Goal: Task Accomplishment & Management: Manage account settings

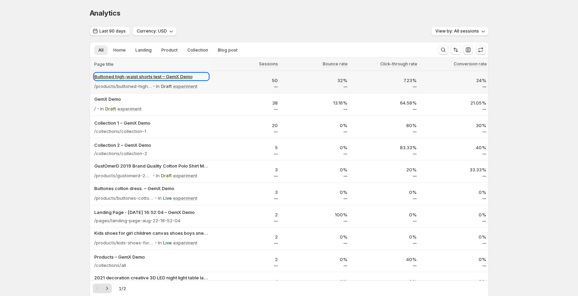
click at [167, 77] on p "Buttoned high-waist shorts test – GemX Demo" at bounding box center [151, 76] width 114 height 7
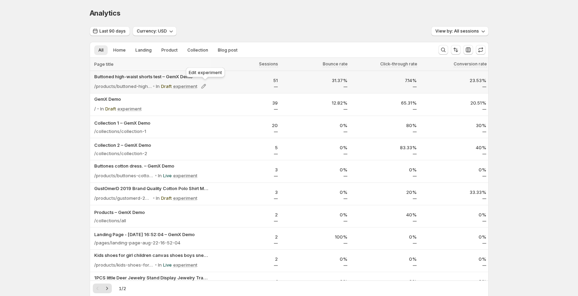
click at [188, 77] on div "Edit experiment" at bounding box center [206, 73] width 42 height 15
click at [145, 76] on p "Buttoned high-waist shorts test – GemX Demo" at bounding box center [151, 76] width 114 height 7
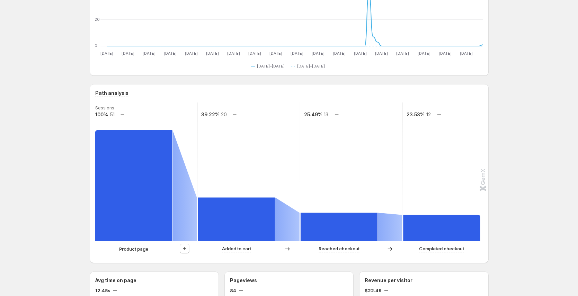
scroll to position [84, 0]
click at [188, 250] on icon "button" at bounding box center [184, 248] width 7 height 7
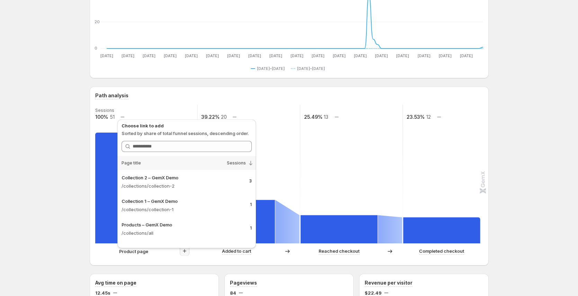
scroll to position [87, 0]
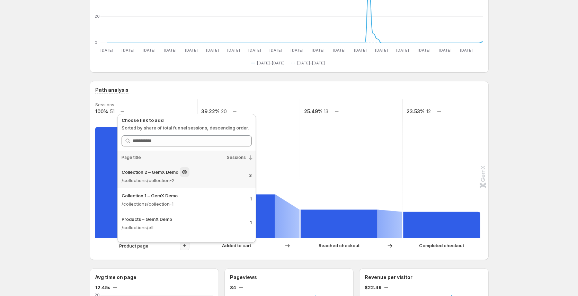
click at [209, 179] on p "/collections/collection-2" at bounding box center [183, 180] width 122 height 7
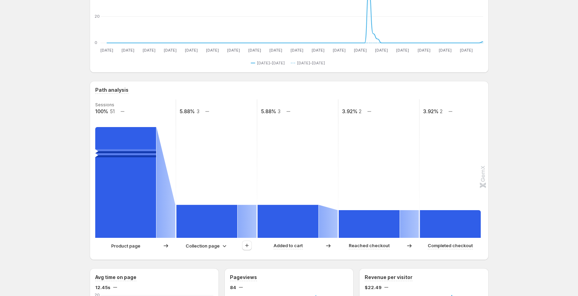
click at [222, 247] on div "Collection page" at bounding box center [207, 245] width 42 height 7
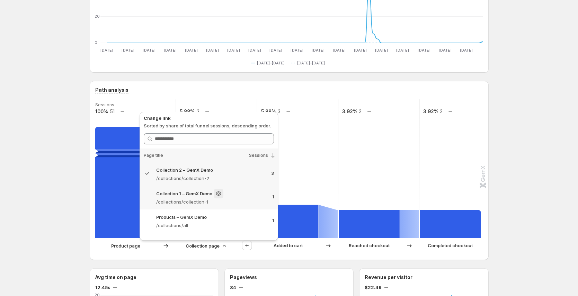
click at [228, 200] on p "/collections/collection-1" at bounding box center [211, 201] width 110 height 7
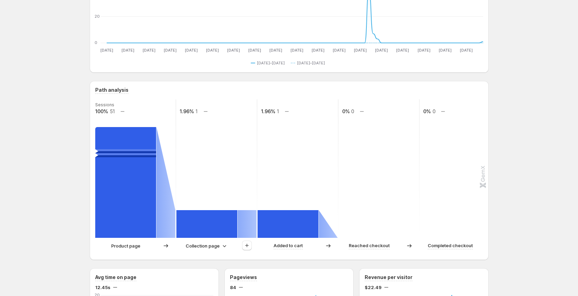
click at [218, 247] on p "Collection page" at bounding box center [203, 245] width 34 height 7
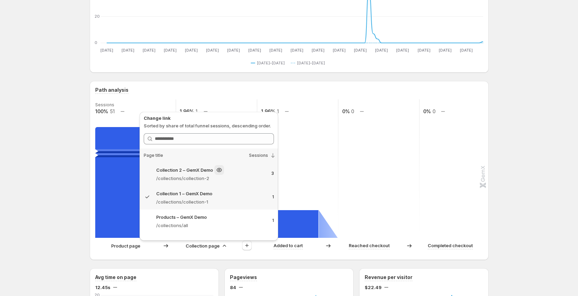
click at [242, 182] on div "Collection 2 – GemX Demo /collections/collection-2 3" at bounding box center [209, 174] width 138 height 24
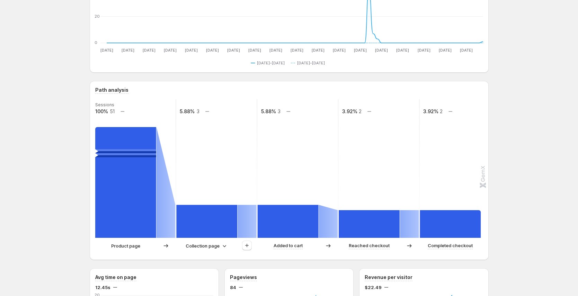
click at [222, 244] on div "Collection page" at bounding box center [207, 245] width 42 height 7
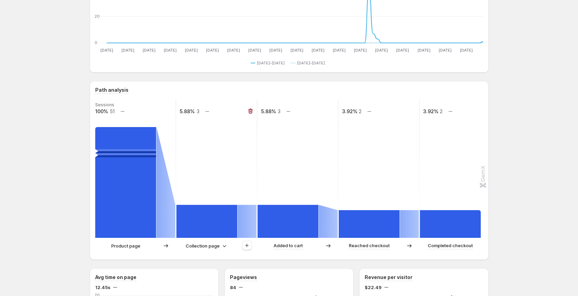
click at [214, 223] on rect at bounding box center [206, 221] width 61 height 33
click at [225, 223] on rect at bounding box center [206, 221] width 61 height 33
click at [225, 221] on rect at bounding box center [206, 221] width 61 height 33
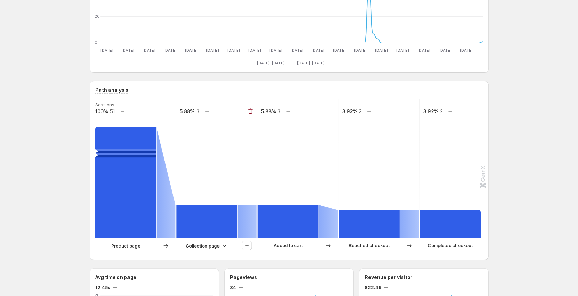
click at [225, 221] on rect at bounding box center [206, 221] width 61 height 33
click at [128, 209] on rect at bounding box center [125, 182] width 61 height 111
click at [144, 205] on rect at bounding box center [125, 182] width 61 height 111
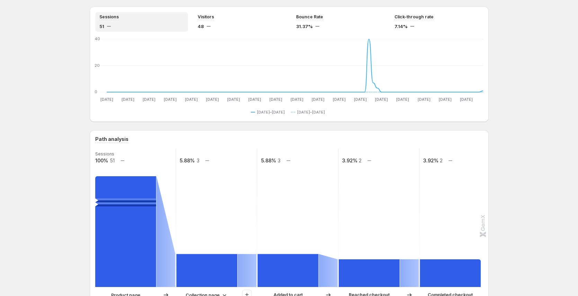
scroll to position [34, 0]
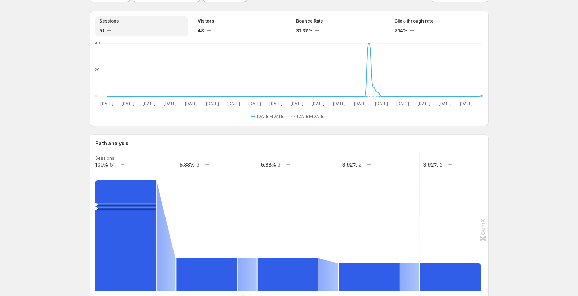
click at [117, 256] on rect at bounding box center [125, 235] width 61 height 111
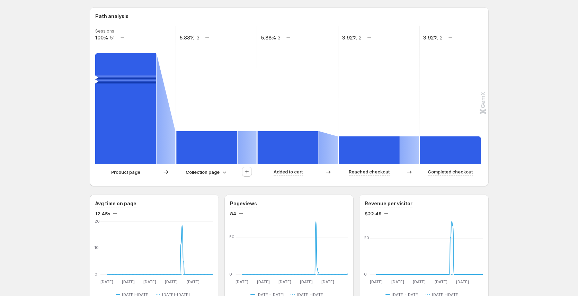
scroll to position [160, 0]
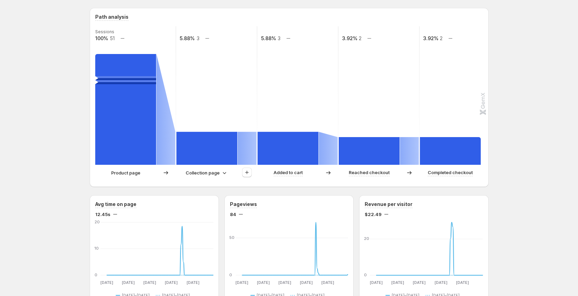
click at [145, 135] on rect at bounding box center [125, 109] width 61 height 111
click at [145, 136] on rect at bounding box center [125, 109] width 61 height 111
click at [145, 137] on rect at bounding box center [125, 109] width 61 height 111
click at [206, 143] on rect at bounding box center [206, 148] width 61 height 33
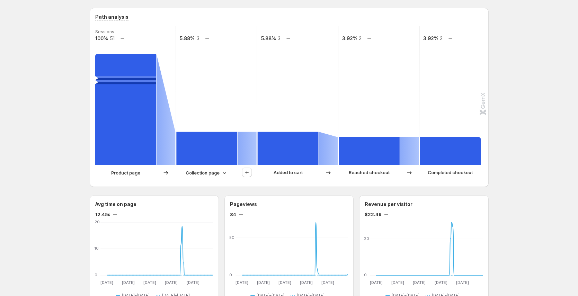
click at [142, 142] on rect at bounding box center [125, 109] width 61 height 111
click at [73, 140] on div "Buttoned high-waist shorts test – GemX Demo. This page is ready Buttoned high-w…" at bounding box center [289, 278] width 578 height 876
click at [129, 124] on rect at bounding box center [125, 109] width 61 height 111
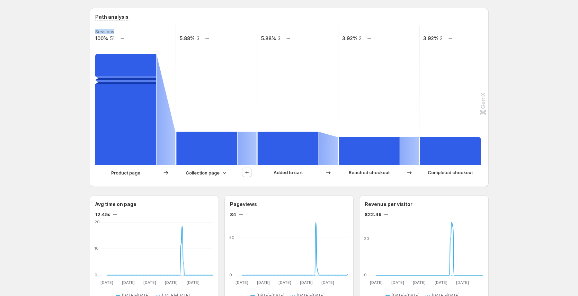
click at [129, 124] on rect at bounding box center [125, 109] width 61 height 111
click at [131, 125] on rect at bounding box center [125, 109] width 61 height 111
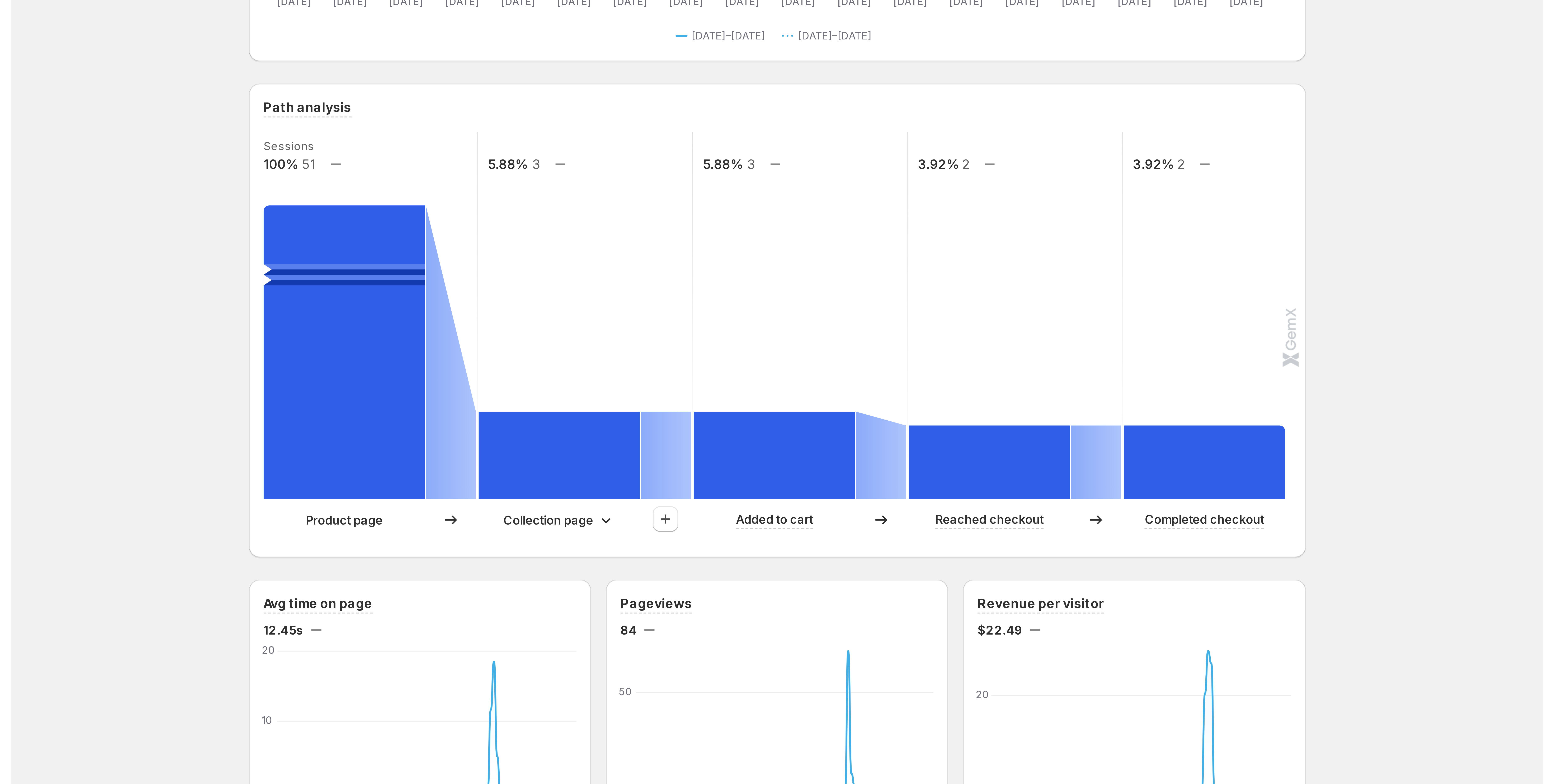
scroll to position [0, 0]
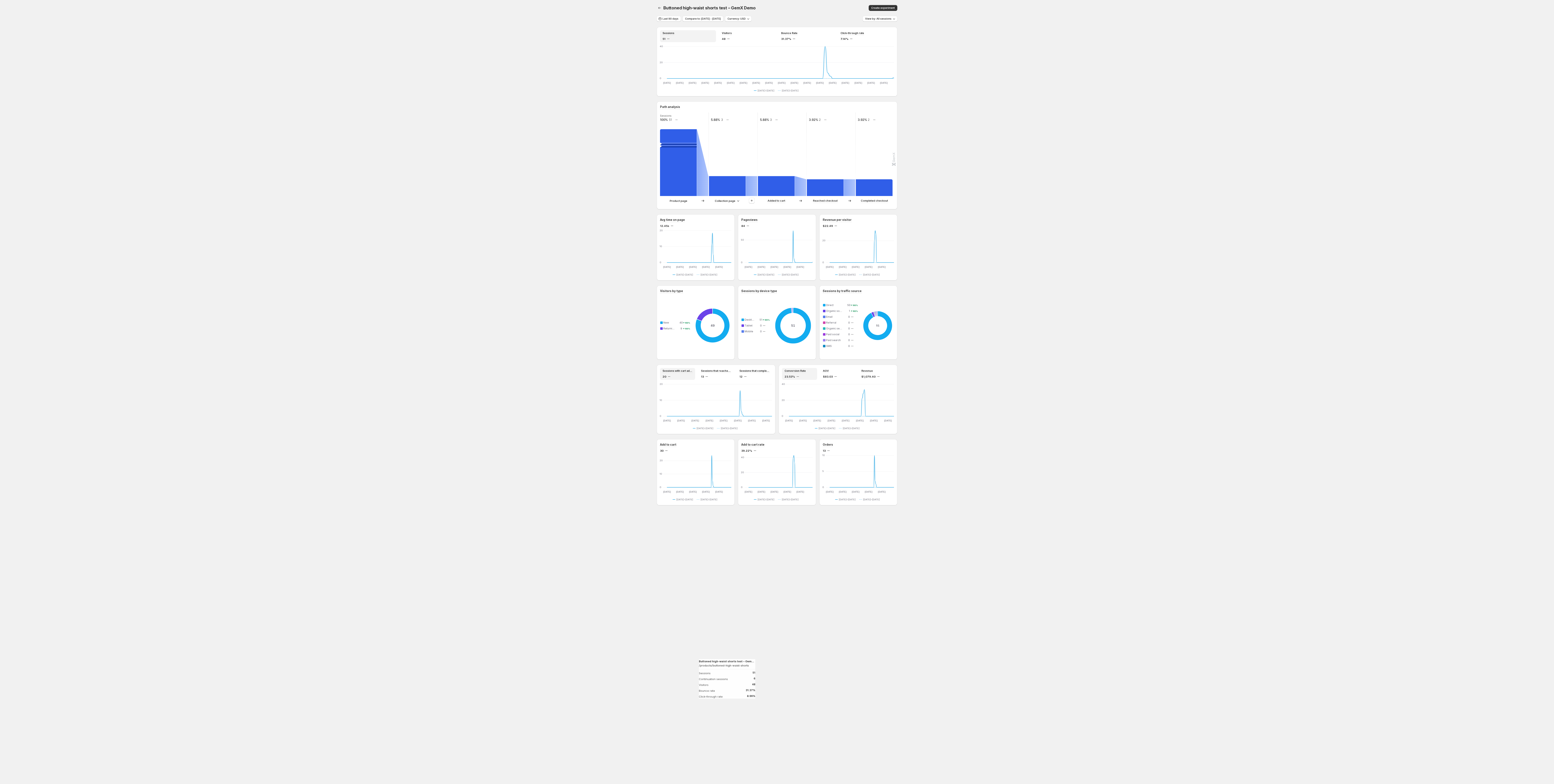
click at [350, 179] on rect at bounding box center [678, 162] width 37 height 67
click at [350, 179] on div "Buttoned high-waist shorts test – GemX Demo. This page is ready Buttoned high-w…" at bounding box center [777, 264] width 1554 height 528
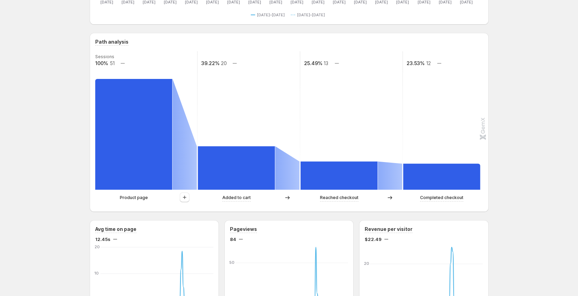
scroll to position [135, 0]
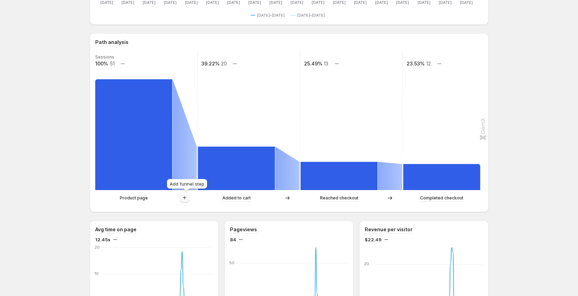
click at [188, 200] on icon "button" at bounding box center [184, 197] width 7 height 7
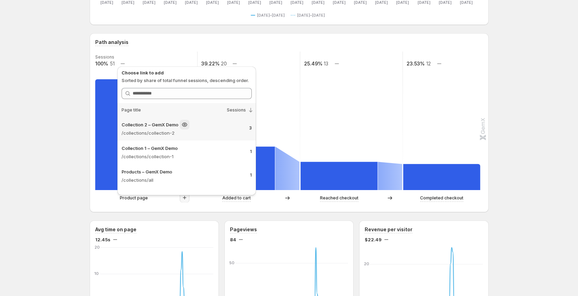
click at [204, 133] on p "/collections/collection-2" at bounding box center [183, 132] width 122 height 7
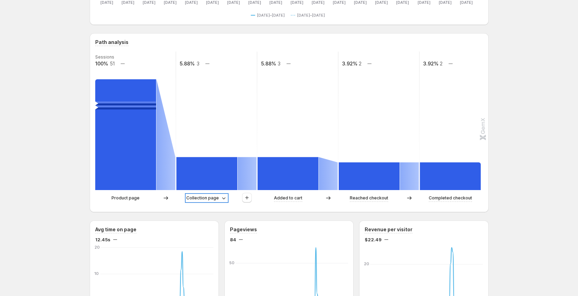
click at [216, 198] on p "Collection page" at bounding box center [202, 198] width 33 height 7
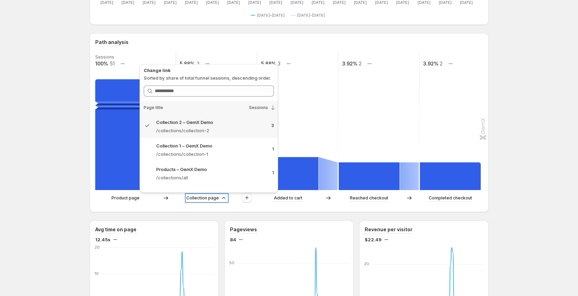
click at [216, 198] on p "Collection page" at bounding box center [202, 198] width 33 height 7
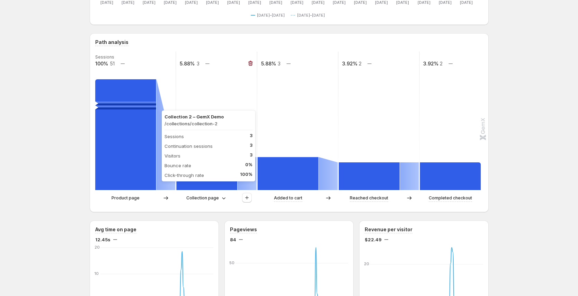
click at [221, 187] on rect at bounding box center [206, 173] width 61 height 33
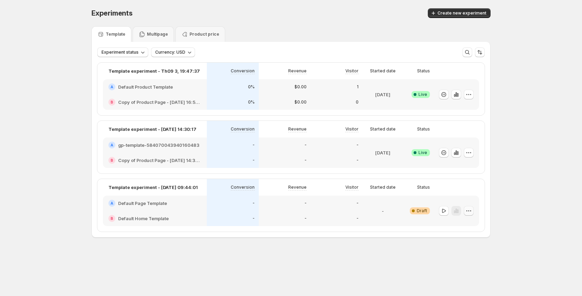
click at [465, 212] on icon "button" at bounding box center [468, 210] width 7 height 7
click at [466, 225] on span "Edit" at bounding box center [474, 225] width 50 height 7
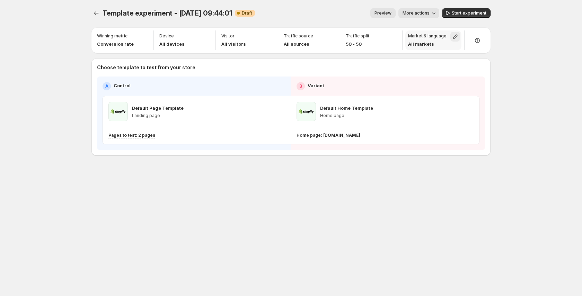
click at [455, 35] on icon "button" at bounding box center [454, 36] width 7 height 7
click at [453, 52] on icon "button" at bounding box center [451, 52] width 7 height 7
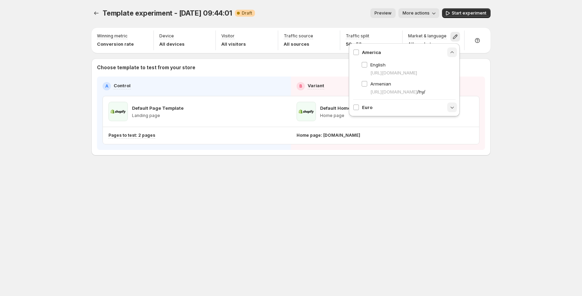
click at [453, 110] on icon "button" at bounding box center [451, 107] width 7 height 7
click at [368, 15] on div "Preview More actions" at bounding box center [349, 13] width 179 height 10
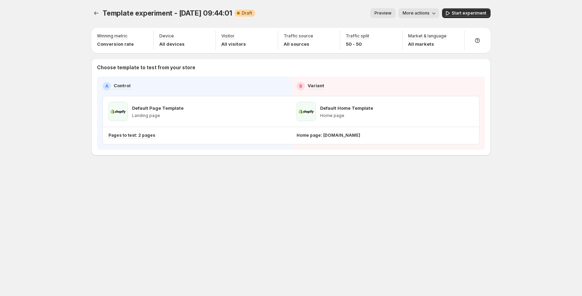
click at [382, 15] on span "Preview" at bounding box center [382, 13] width 17 height 6
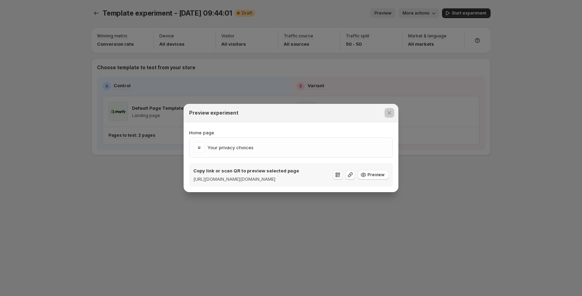
click at [343, 50] on div at bounding box center [291, 148] width 582 height 296
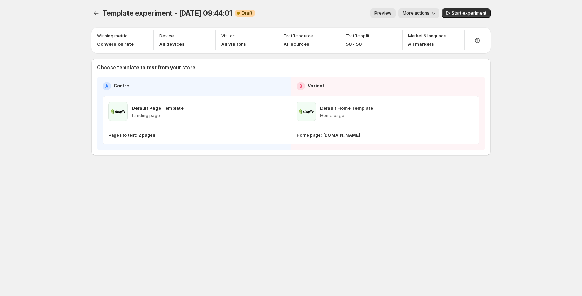
click at [385, 12] on span "Preview" at bounding box center [382, 13] width 17 height 6
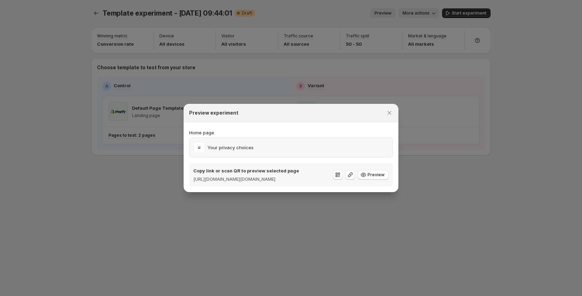
click at [304, 148] on div "Your privacy choices" at bounding box center [291, 147] width 195 height 11
click at [389, 110] on icon "Close" at bounding box center [389, 112] width 7 height 7
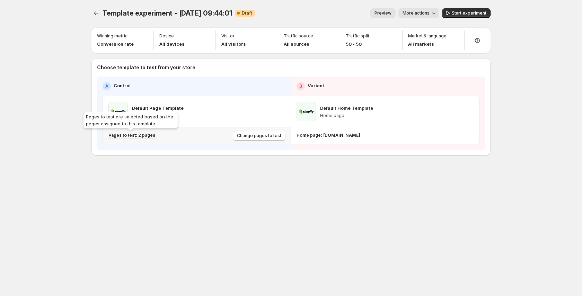
click at [143, 136] on p "Pages to test: 2 pages" at bounding box center [131, 136] width 47 height 6
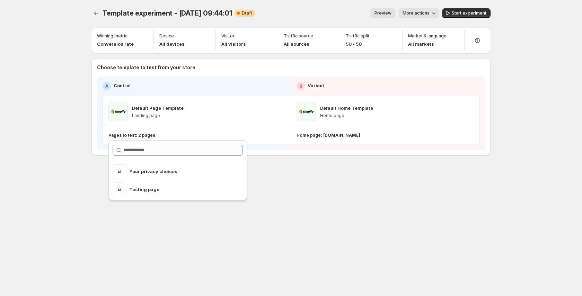
click at [390, 11] on span "Preview" at bounding box center [382, 13] width 17 height 6
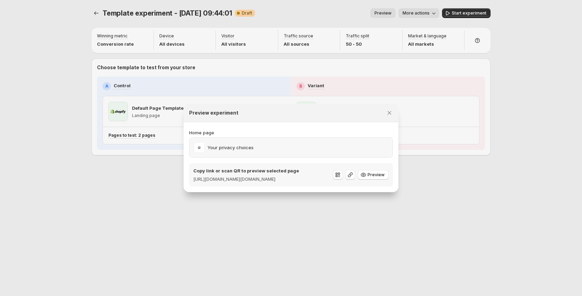
click at [387, 144] on div "Your privacy choices" at bounding box center [291, 147] width 195 height 11
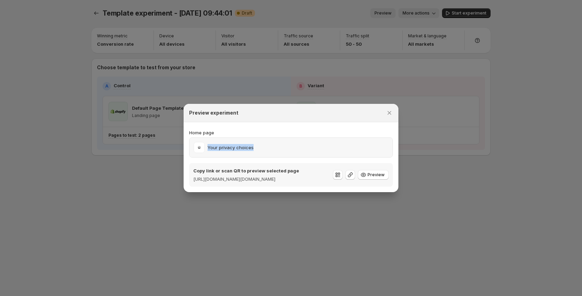
click at [387, 144] on div "Your privacy choices" at bounding box center [291, 147] width 195 height 11
click at [468, 158] on div at bounding box center [291, 148] width 582 height 296
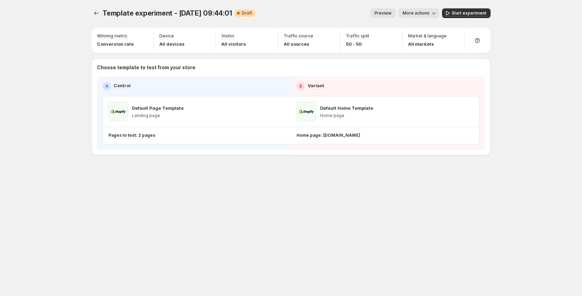
click at [385, 12] on span "Preview" at bounding box center [382, 13] width 17 height 6
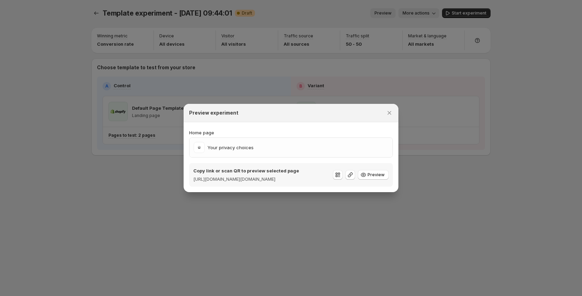
click at [441, 97] on div at bounding box center [291, 148] width 582 height 296
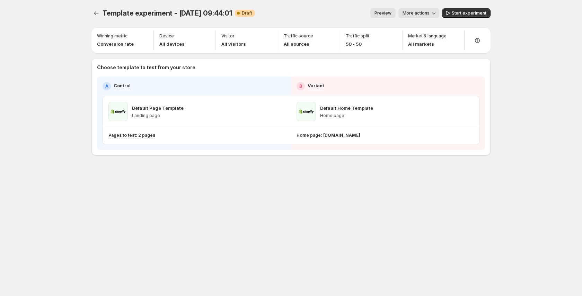
click at [416, 15] on span "More actions" at bounding box center [415, 13] width 27 height 6
click at [433, 49] on span "Copy live page link" at bounding box center [434, 51] width 41 height 6
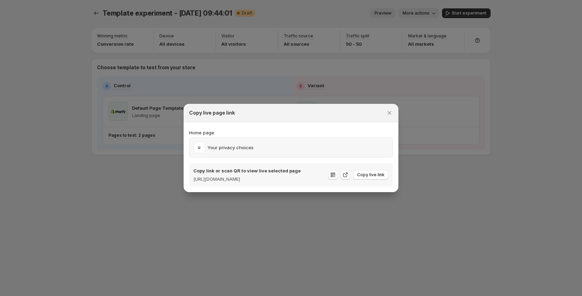
click at [353, 152] on div "Your privacy choices" at bounding box center [290, 147] width 203 height 19
click at [354, 152] on div "Your privacy choices" at bounding box center [290, 147] width 203 height 19
click at [497, 168] on div at bounding box center [291, 148] width 582 height 296
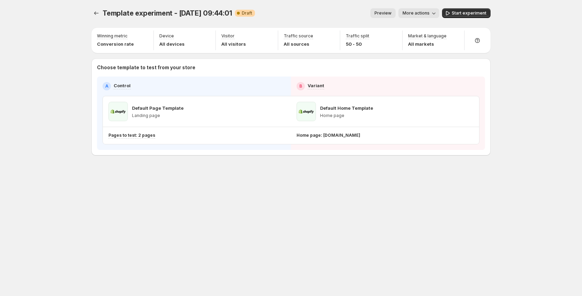
click at [386, 13] on span "Preview" at bounding box center [382, 13] width 17 height 6
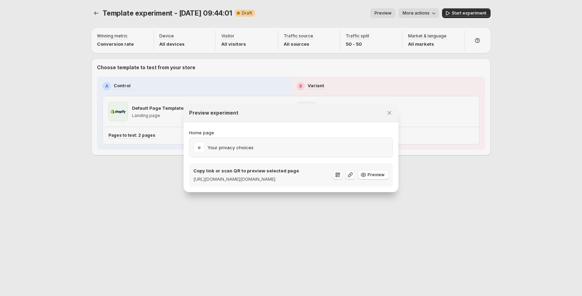
click at [375, 146] on div "Your privacy choices" at bounding box center [291, 147] width 195 height 11
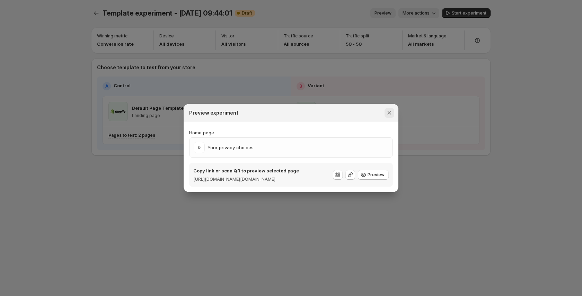
click at [389, 109] on icon "Close" at bounding box center [389, 112] width 7 height 7
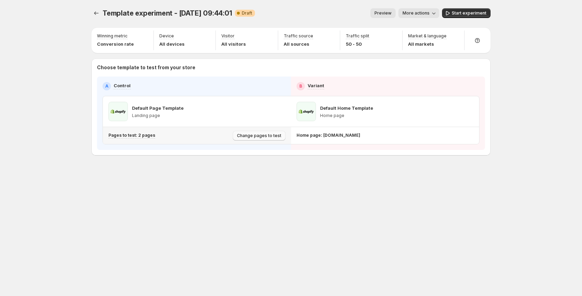
click at [274, 134] on span "Change pages to test" at bounding box center [259, 136] width 44 height 6
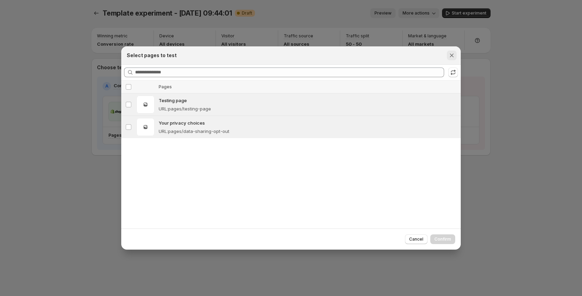
click at [453, 57] on icon "Close" at bounding box center [451, 55] width 7 height 7
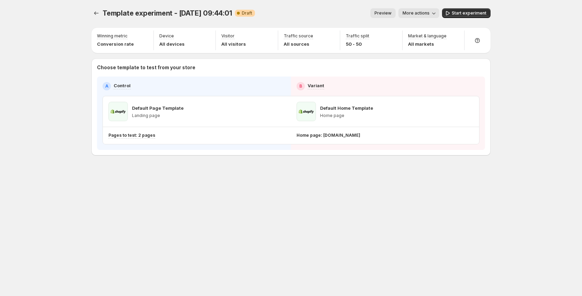
click at [392, 16] on button "Preview" at bounding box center [382, 13] width 25 height 10
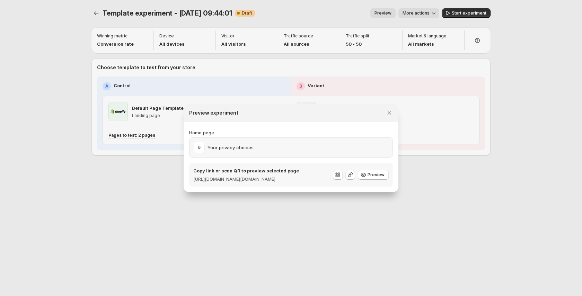
click at [366, 146] on div "Your privacy choices" at bounding box center [291, 147] width 195 height 11
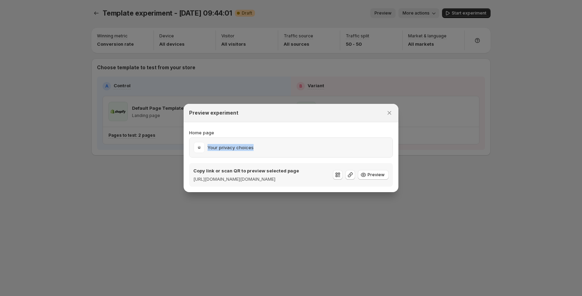
click at [366, 146] on div "Your privacy choices" at bounding box center [291, 147] width 195 height 11
click at [385, 146] on div "Your privacy choices" at bounding box center [291, 147] width 195 height 11
click at [386, 146] on div "Your privacy choices" at bounding box center [291, 147] width 195 height 11
click at [458, 149] on div at bounding box center [291, 148] width 582 height 296
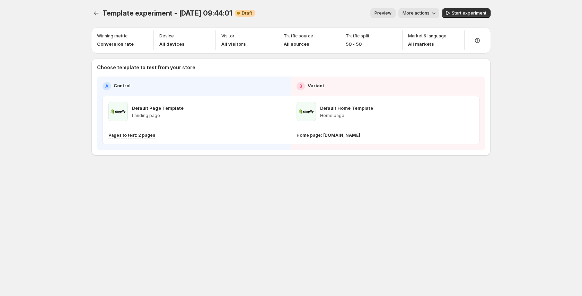
click at [390, 18] on button "Preview" at bounding box center [382, 13] width 25 height 10
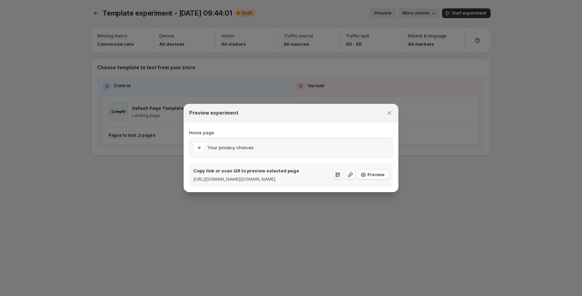
click at [371, 142] on div "Your privacy choices" at bounding box center [291, 147] width 195 height 11
click at [372, 142] on div "Your privacy choices" at bounding box center [291, 147] width 195 height 11
click at [473, 155] on div at bounding box center [291, 148] width 582 height 296
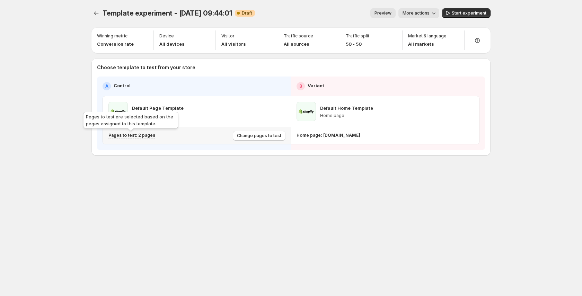
click at [142, 135] on p "Pages to test: 2 pages" at bounding box center [131, 136] width 47 height 6
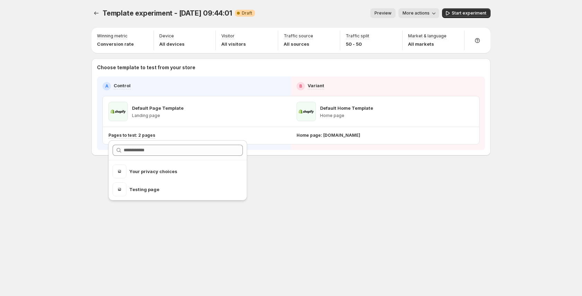
click at [381, 14] on span "Preview" at bounding box center [382, 13] width 17 height 6
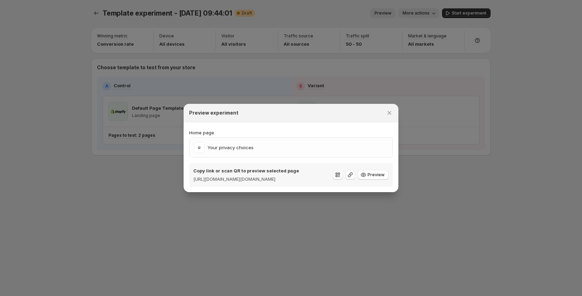
click at [291, 156] on div "Home page Your privacy choices Copy link or scan QR to preview selected page ht…" at bounding box center [291, 157] width 204 height 57
click at [289, 149] on div "Your privacy choices" at bounding box center [291, 147] width 195 height 11
click at [467, 152] on div at bounding box center [291, 148] width 582 height 296
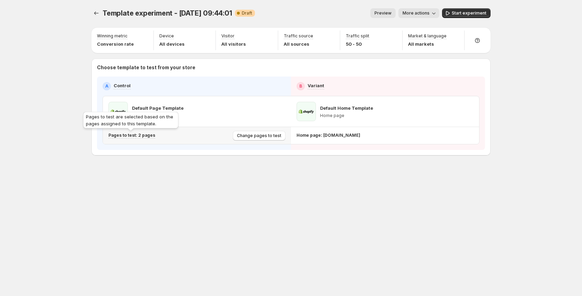
click at [144, 137] on p "Pages to test: 2 pages" at bounding box center [131, 136] width 47 height 6
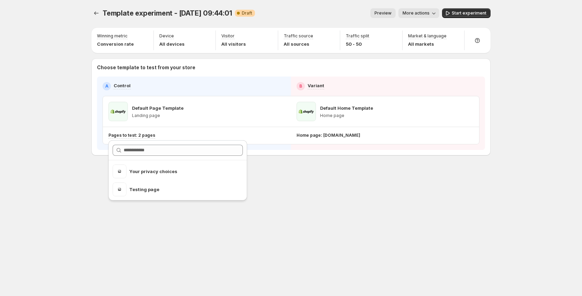
click at [384, 8] on div "Template experiment - Sep 12, 09:44:01. This page is ready Template experiment …" at bounding box center [290, 13] width 399 height 26
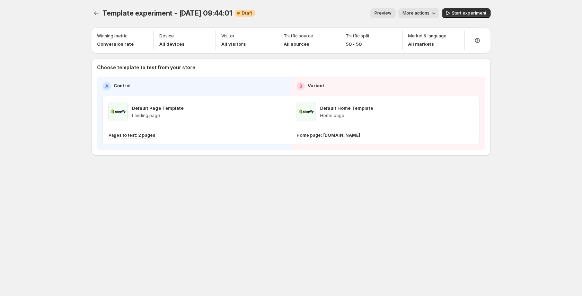
click at [386, 16] on span "Preview" at bounding box center [382, 13] width 17 height 6
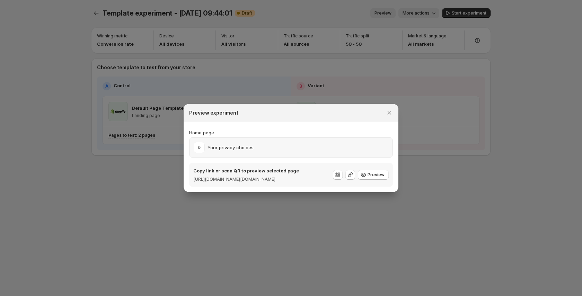
click at [270, 138] on div "Your privacy choices" at bounding box center [290, 147] width 203 height 19
click at [270, 142] on div "Your privacy choices" at bounding box center [291, 147] width 195 height 11
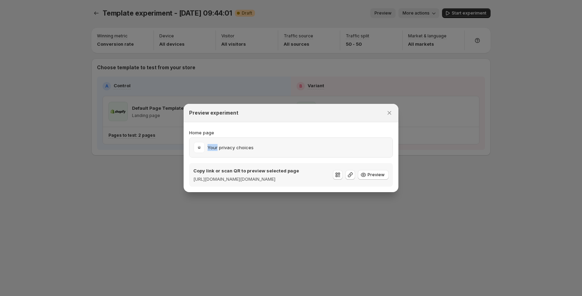
click at [304, 142] on div "Your privacy choices" at bounding box center [291, 147] width 195 height 11
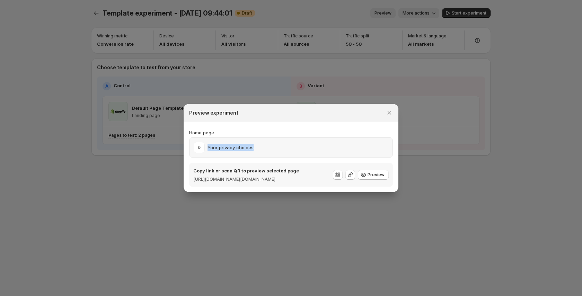
click at [308, 142] on div "Your privacy choices" at bounding box center [291, 147] width 195 height 11
click at [109, 160] on div at bounding box center [291, 148] width 582 height 296
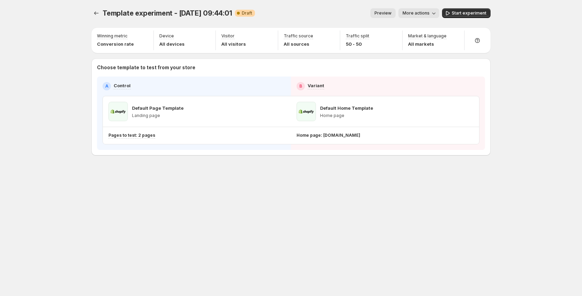
click at [387, 16] on span "Preview" at bounding box center [382, 13] width 17 height 6
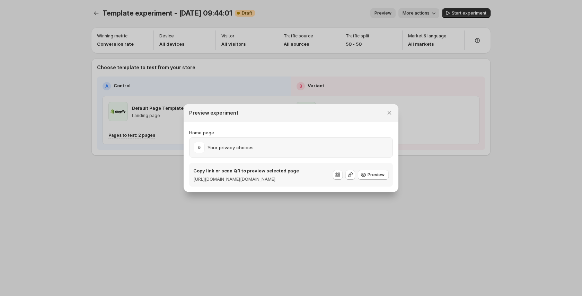
click at [369, 145] on div "Your privacy choices" at bounding box center [291, 147] width 195 height 11
click at [370, 146] on div "Your privacy choices" at bounding box center [291, 147] width 195 height 11
click at [371, 146] on div "Your privacy choices" at bounding box center [291, 147] width 195 height 11
click at [534, 149] on div at bounding box center [291, 148] width 582 height 296
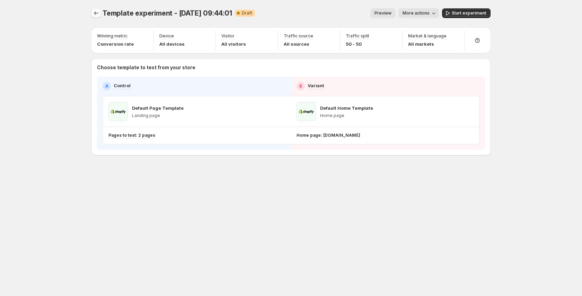
click at [93, 11] on icon "Experiments" at bounding box center [96, 13] width 7 height 7
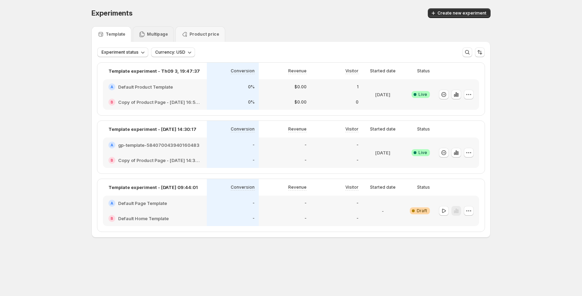
click at [161, 35] on p "Multipage" at bounding box center [157, 35] width 21 height 6
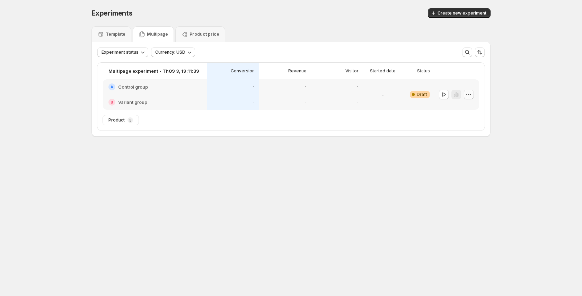
click at [472, 96] on button "button" at bounding box center [469, 95] width 10 height 10
click at [464, 109] on span "Edit" at bounding box center [473, 109] width 34 height 7
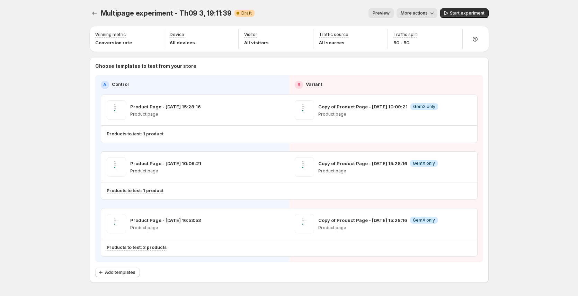
click at [383, 13] on span "Preview" at bounding box center [381, 13] width 17 height 6
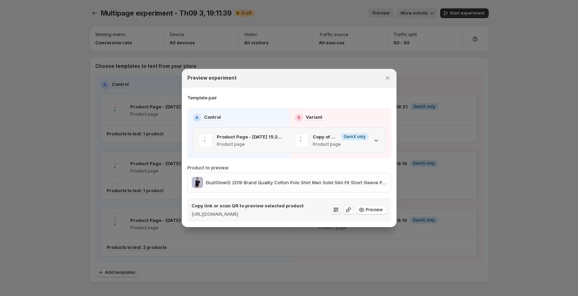
click at [376, 138] on icon ":r62:" at bounding box center [376, 140] width 7 height 7
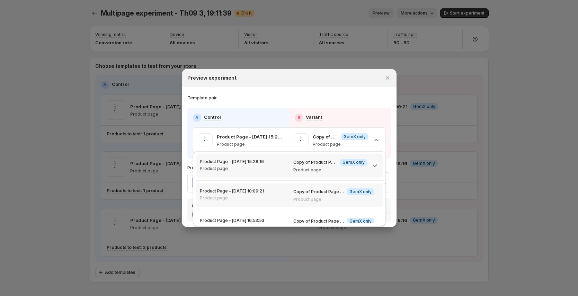
click at [273, 200] on div "Product Page - Aug 19, 10:09:21 Product page" at bounding box center [242, 194] width 85 height 12
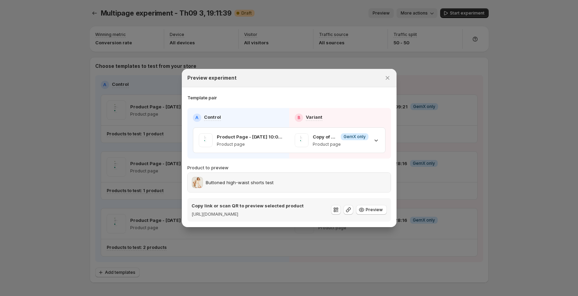
click at [378, 182] on div "Buttoned high-waist shorts test" at bounding box center [289, 182] width 195 height 11
click at [362, 177] on div "Buttoned high-waist shorts test" at bounding box center [289, 182] width 195 height 11
click at [363, 177] on div "Buttoned high-waist shorts test" at bounding box center [289, 182] width 195 height 11
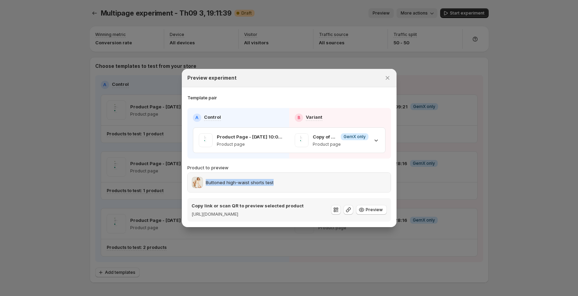
click at [363, 177] on div "Buttoned high-waist shorts test" at bounding box center [289, 182] width 195 height 11
click at [370, 177] on div "Buttoned high-waist shorts test" at bounding box center [289, 182] width 195 height 11
click at [371, 138] on div "Copy of Product Page - [DATE] 15:28:16 Info GemX only Product page" at bounding box center [337, 140] width 85 height 14
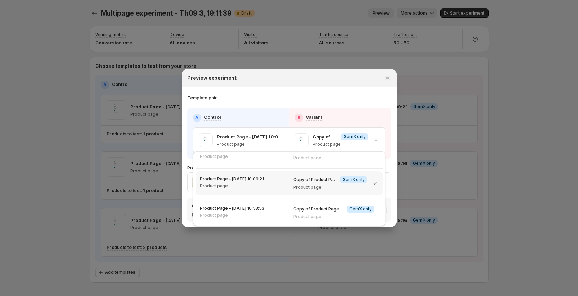
scroll to position [13, 0]
click at [266, 210] on div "Product Page - Aug 22, 16:53:53 Product page" at bounding box center [242, 211] width 85 height 12
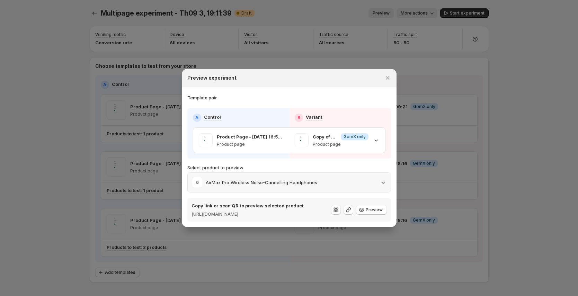
click at [338, 179] on div "AirMax Pro Wireless Noise-Cancelling Headphones" at bounding box center [289, 182] width 195 height 11
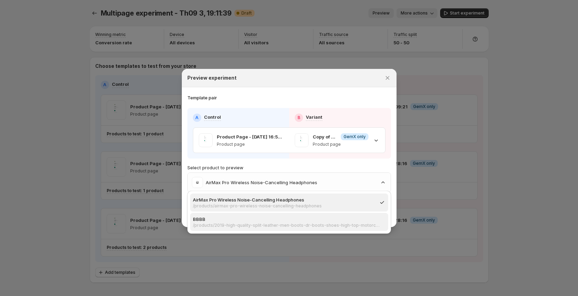
click at [317, 220] on p "BBBB" at bounding box center [287, 219] width 188 height 7
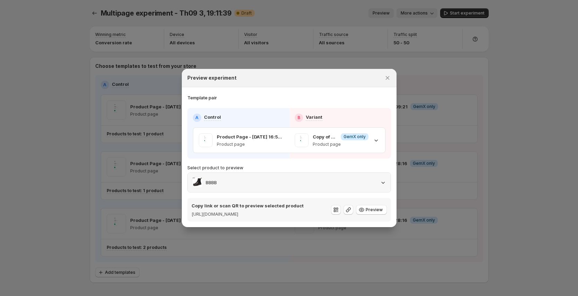
click at [369, 177] on div "BBBB" at bounding box center [289, 182] width 195 height 11
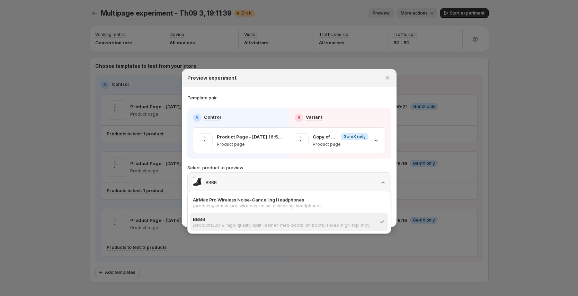
click at [369, 177] on div "BBBB" at bounding box center [289, 182] width 195 height 11
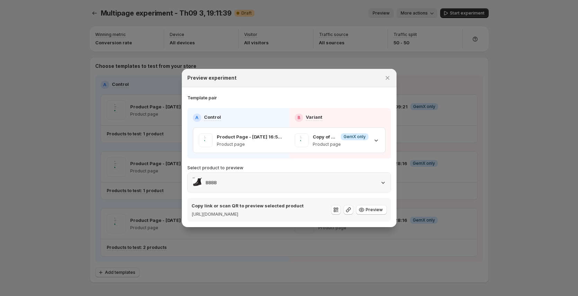
click at [336, 181] on div "BBBB" at bounding box center [289, 182] width 195 height 11
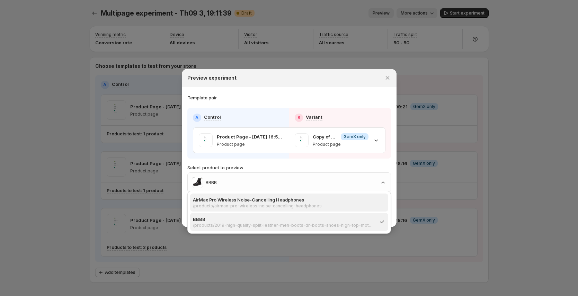
click at [274, 205] on p "/products/airmax-pro-wireless-noise-cancelling-headphones" at bounding box center [287, 206] width 188 height 6
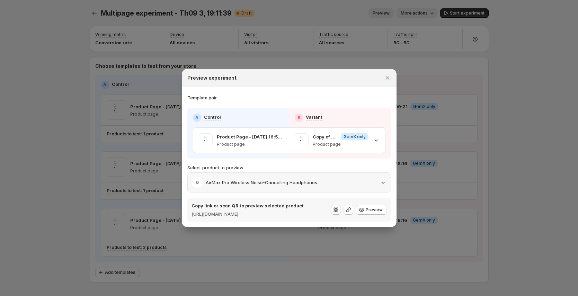
click at [319, 179] on div "AirMax Pro Wireless Noise-Cancelling Headphones" at bounding box center [289, 182] width 195 height 11
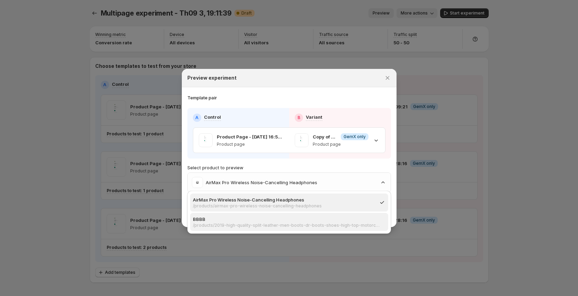
click at [257, 219] on p "BBBB" at bounding box center [287, 219] width 188 height 7
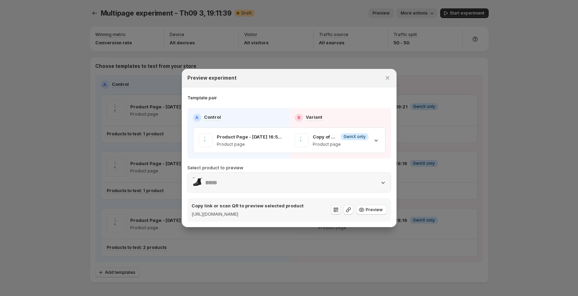
click at [275, 186] on div "BBBB" at bounding box center [289, 182] width 203 height 19
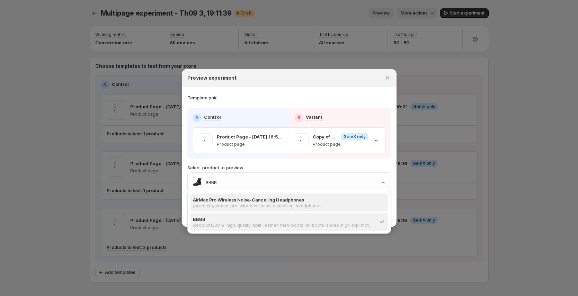
click at [278, 200] on p "AirMax Pro Wireless Noise-Cancelling Headphones" at bounding box center [287, 199] width 188 height 7
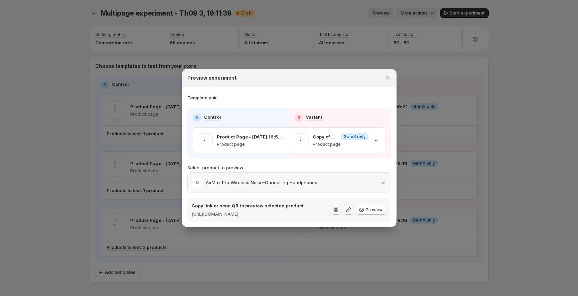
click at [314, 179] on p "AirMax Pro Wireless Noise-Cancelling Headphones" at bounding box center [261, 182] width 111 height 7
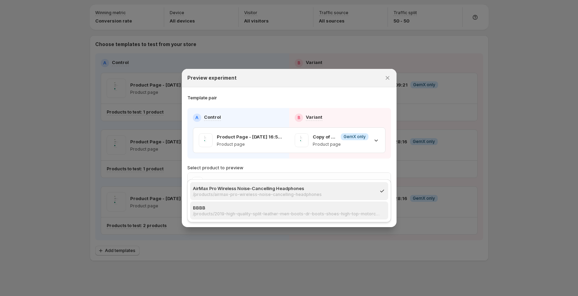
scroll to position [24, 0]
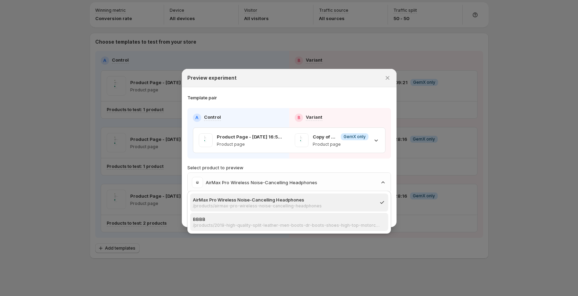
click at [302, 217] on p "BBBB" at bounding box center [287, 219] width 188 height 7
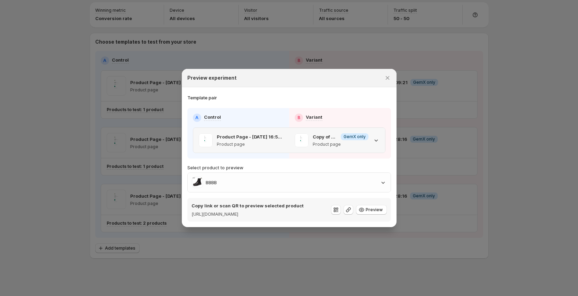
click at [370, 137] on div "Copy of Product Page - [DATE] 15:28:16 Info GemX only Product page" at bounding box center [337, 140] width 85 height 14
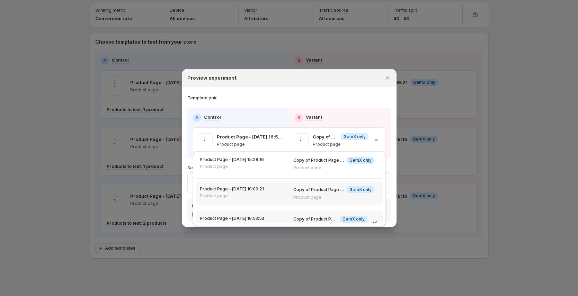
scroll to position [0, 0]
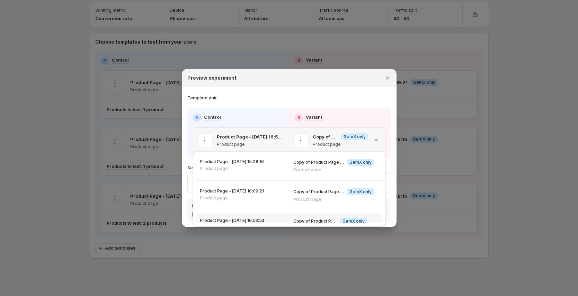
click at [374, 137] on icon ":r62:" at bounding box center [376, 140] width 7 height 7
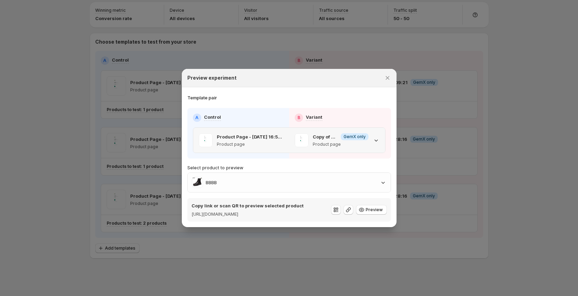
click at [379, 138] on div "Copy of Product Page - [DATE] 15:28:16 Info GemX only Product page" at bounding box center [337, 140] width 96 height 25
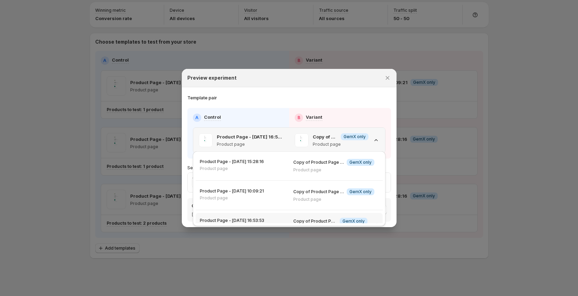
click at [379, 138] on div "Copy of Product Page - [DATE] 15:28:16 Info GemX only Product page" at bounding box center [337, 140] width 96 height 25
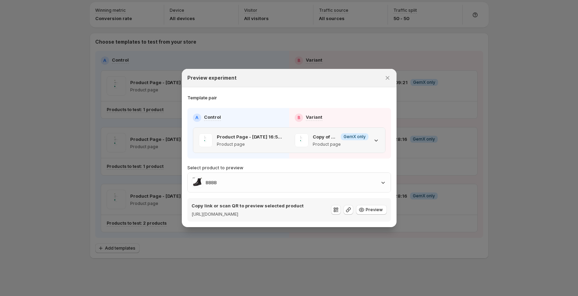
click at [377, 140] on icon ":r62:" at bounding box center [376, 140] width 7 height 7
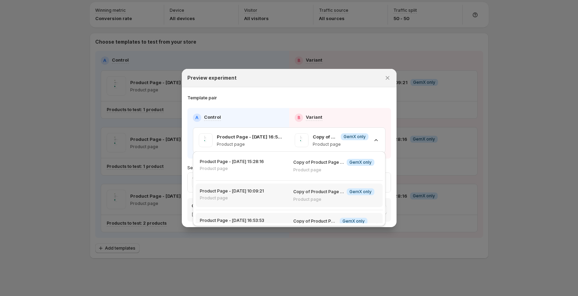
click at [280, 199] on div "Product Page - Aug 19, 10:09:21 Product page" at bounding box center [242, 194] width 85 height 12
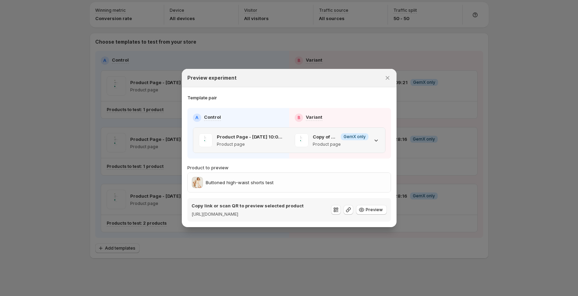
click at [254, 143] on p "Product page" at bounding box center [250, 145] width 67 height 6
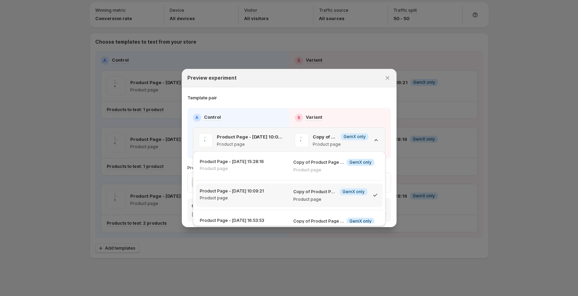
click at [253, 142] on p "Product page" at bounding box center [250, 145] width 67 height 6
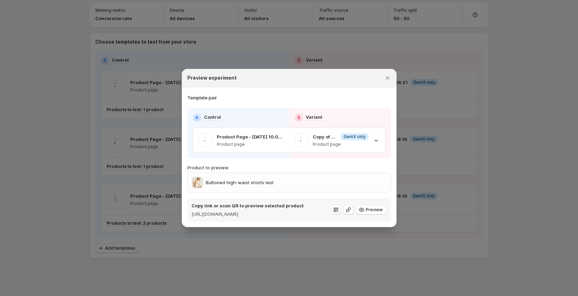
click at [433, 43] on div at bounding box center [289, 148] width 578 height 296
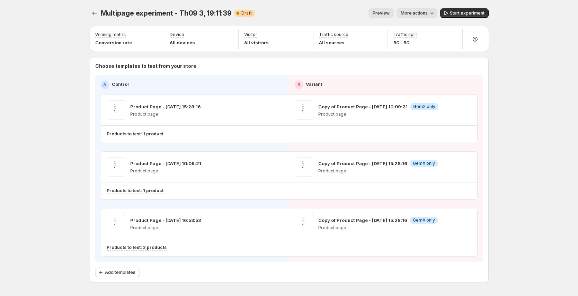
click at [383, 14] on span "Preview" at bounding box center [381, 13] width 17 height 6
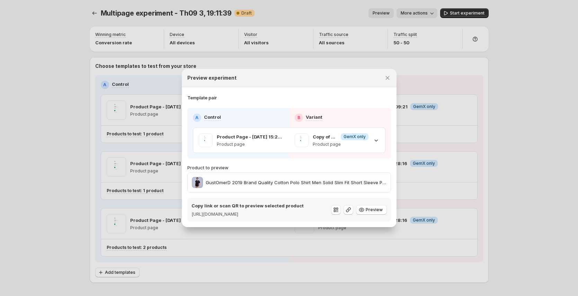
click at [372, 60] on div at bounding box center [289, 148] width 578 height 296
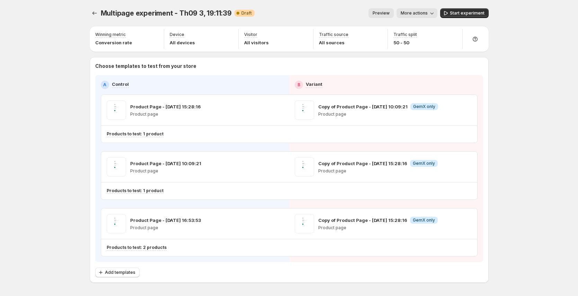
click at [384, 16] on button "Preview" at bounding box center [380, 13] width 25 height 10
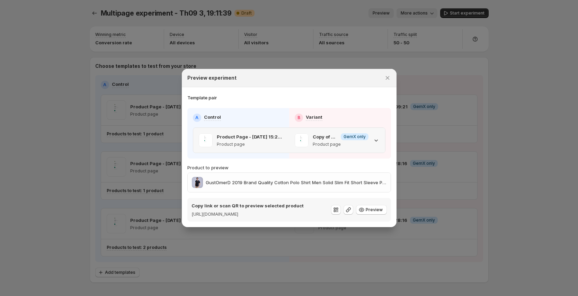
click at [292, 142] on div "Copy of Product Page - [DATE] 10:09:21 Info GemX only Product page" at bounding box center [337, 140] width 96 height 25
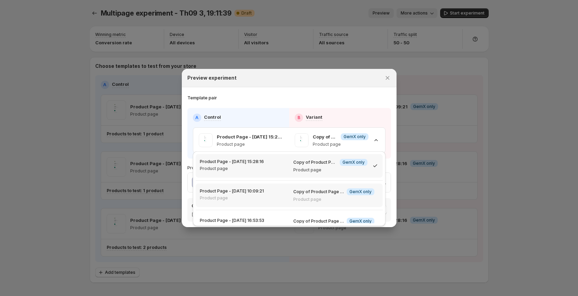
click at [265, 196] on div "Product Page - Aug 19, 10:09:21 Product page" at bounding box center [242, 194] width 85 height 12
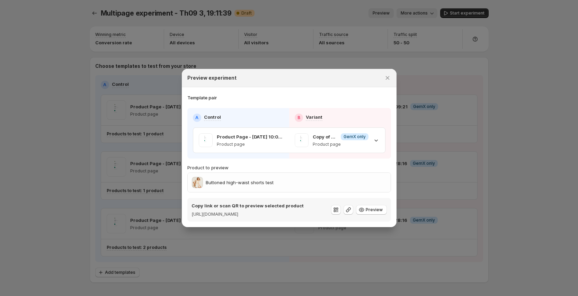
click at [445, 113] on div at bounding box center [289, 148] width 578 height 296
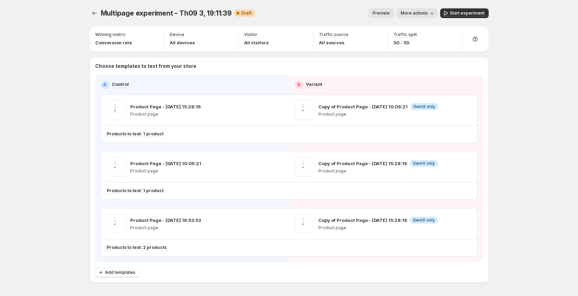
click at [382, 14] on span "Preview" at bounding box center [381, 13] width 17 height 6
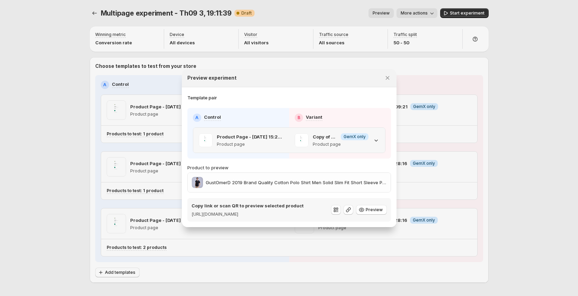
click at [266, 133] on p "Product Page - [DATE] 15:28:16" at bounding box center [250, 136] width 67 height 7
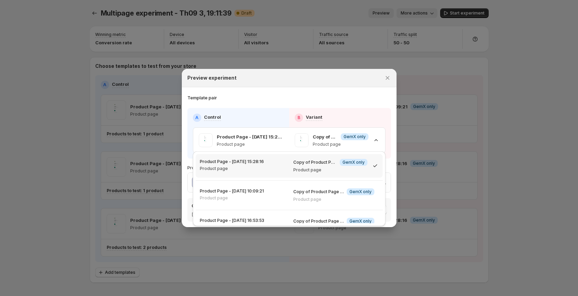
click at [370, 99] on div "Template pair A Control B Variant Product Page - Aug 25, 15:28:16 Product page …" at bounding box center [289, 157] width 204 height 127
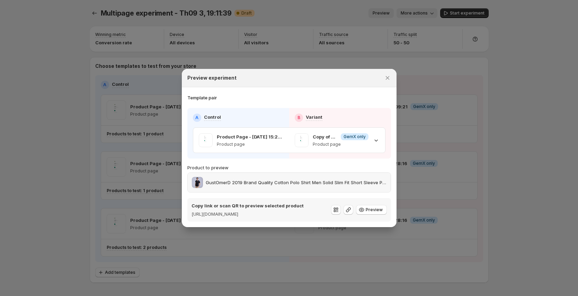
click at [294, 181] on p "GustOmerD 2019 Brand Quality Cotton Polo Shirt Men Solid Slim Fit Short Sleeve …" at bounding box center [296, 182] width 181 height 7
click at [333, 133] on p "Copy of Product Page - [DATE] 10:09:21" at bounding box center [325, 136] width 25 height 7
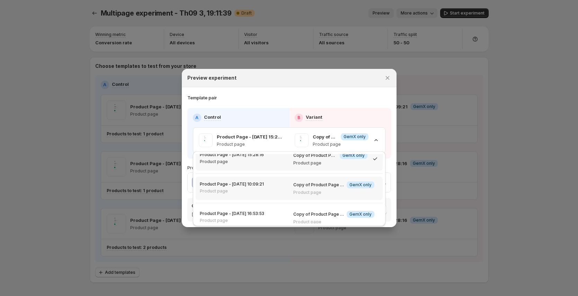
scroll to position [13, 0]
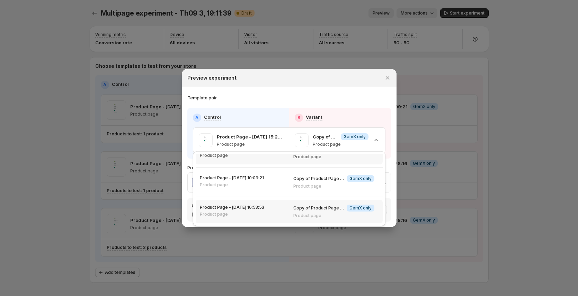
click at [303, 215] on p "Product page" at bounding box center [333, 216] width 81 height 6
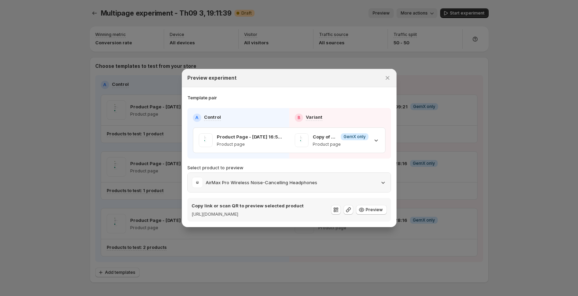
click at [359, 178] on div "AirMax Pro Wireless Noise-Cancelling Headphones" at bounding box center [289, 182] width 195 height 11
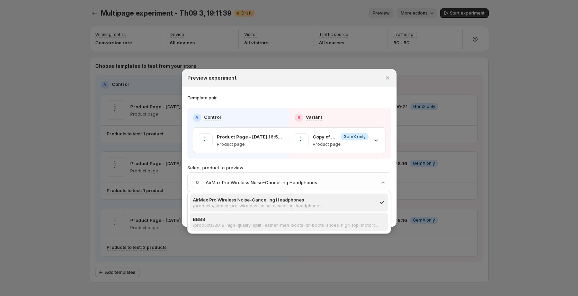
click at [337, 220] on p "BBBB" at bounding box center [287, 219] width 188 height 7
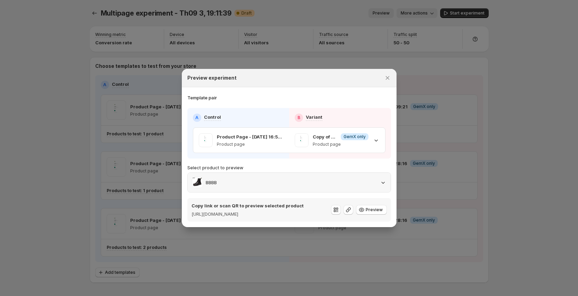
click at [347, 181] on div "BBBB" at bounding box center [289, 182] width 195 height 11
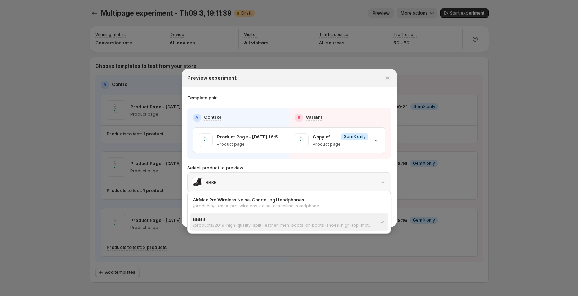
click at [321, 177] on div "BBBB" at bounding box center [289, 182] width 195 height 11
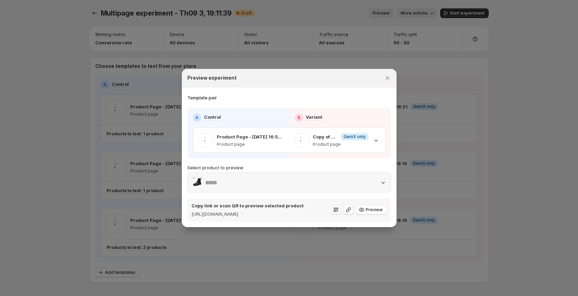
click at [302, 182] on div "BBBB" at bounding box center [289, 182] width 195 height 11
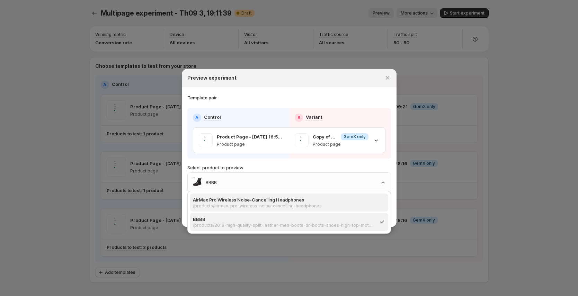
click at [260, 203] on p "AirMax Pro Wireless Noise-Cancelling Headphones" at bounding box center [287, 199] width 188 height 7
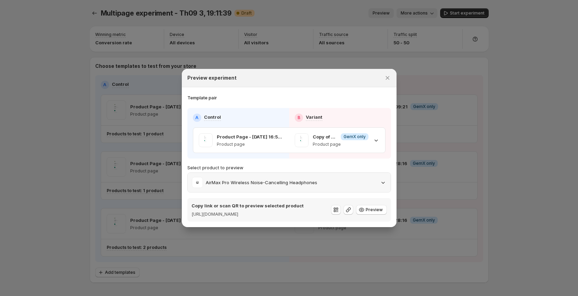
click at [275, 179] on p "AirMax Pro Wireless Noise-Cancelling Headphones" at bounding box center [261, 182] width 111 height 7
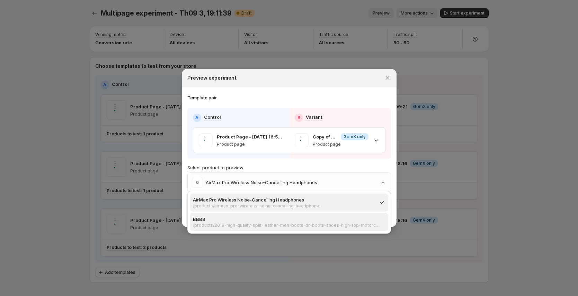
click at [267, 224] on p "/products/2019-high-quality-split-leather-men-boots-dr-boots-shoes-high-top-mot…" at bounding box center [287, 226] width 188 height 6
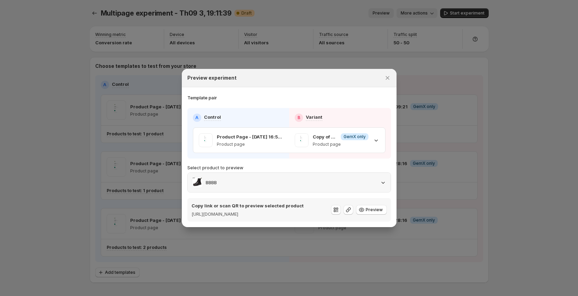
click at [279, 178] on div "BBBB" at bounding box center [289, 182] width 195 height 11
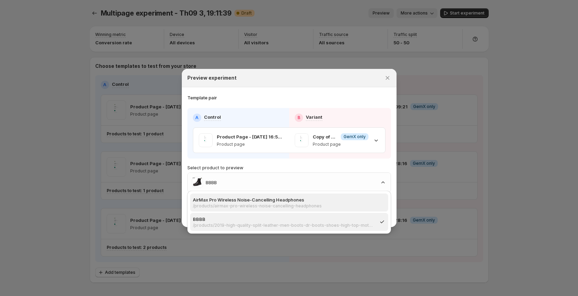
click at [272, 201] on p "AirMax Pro Wireless Noise-Cancelling Headphones" at bounding box center [287, 199] width 188 height 7
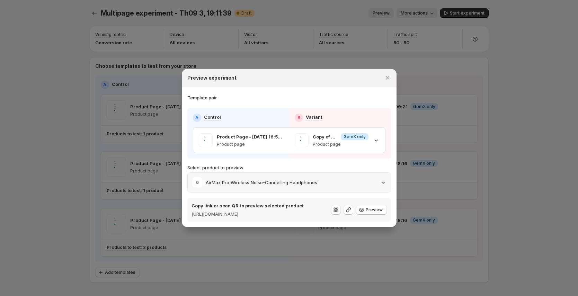
click at [284, 179] on p "AirMax Pro Wireless Noise-Cancelling Headphones" at bounding box center [261, 182] width 111 height 7
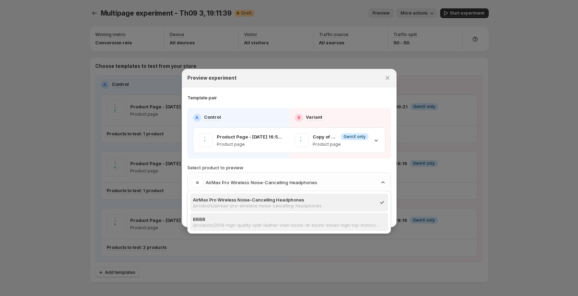
click at [279, 221] on p "BBBB" at bounding box center [287, 219] width 188 height 7
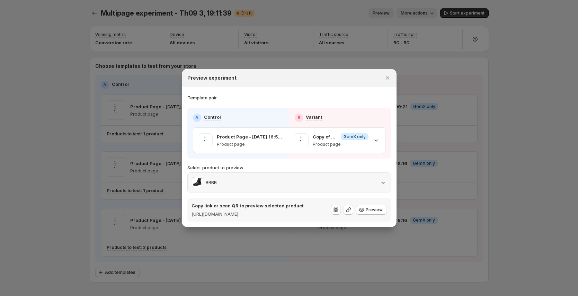
click at [281, 182] on div "BBBB" at bounding box center [289, 182] width 195 height 11
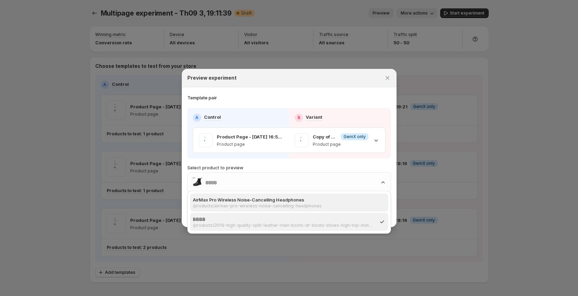
click at [276, 200] on p "AirMax Pro Wireless Noise-Cancelling Headphones" at bounding box center [287, 199] width 188 height 7
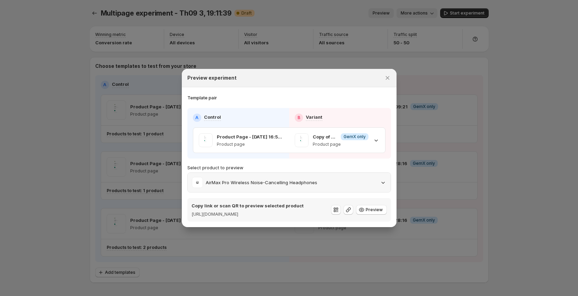
click at [290, 179] on p "AirMax Pro Wireless Noise-Cancelling Headphones" at bounding box center [261, 182] width 111 height 7
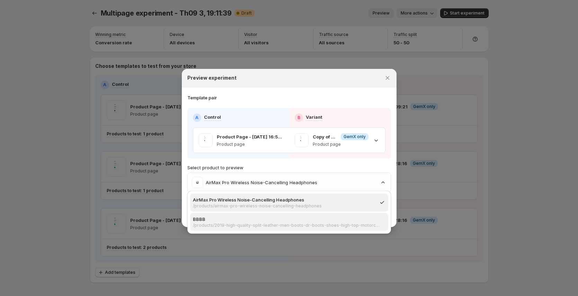
click at [325, 223] on p "/products/2019-high-quality-split-leather-men-boots-dr-boots-shoes-high-top-mot…" at bounding box center [287, 226] width 188 height 6
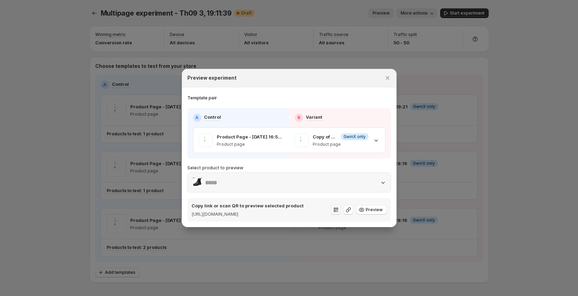
click at [304, 178] on div "BBBB" at bounding box center [289, 182] width 195 height 11
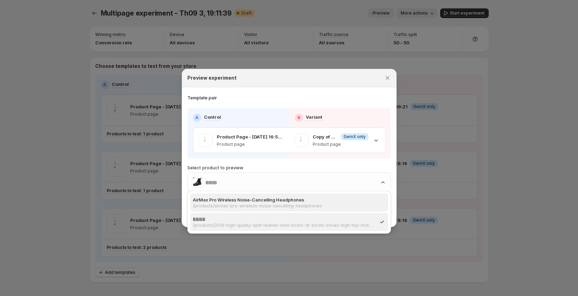
click at [286, 202] on p "AirMax Pro Wireless Noise-Cancelling Headphones" at bounding box center [287, 199] width 188 height 7
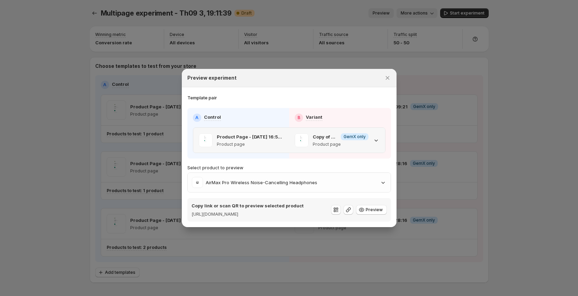
click at [326, 142] on p "Product page" at bounding box center [341, 145] width 56 height 6
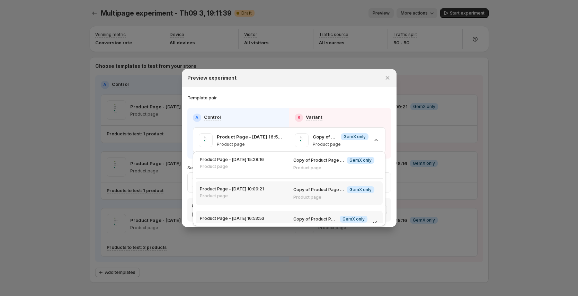
scroll to position [0, 0]
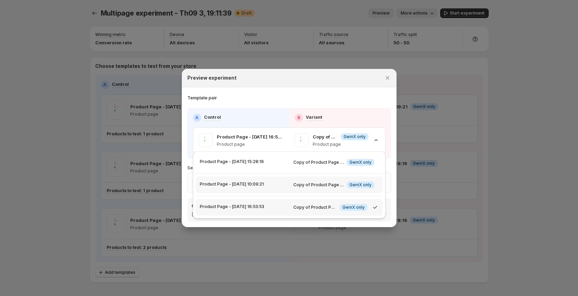
click at [281, 185] on div "Product Page - [DATE] 10:09:21" at bounding box center [242, 184] width 85 height 6
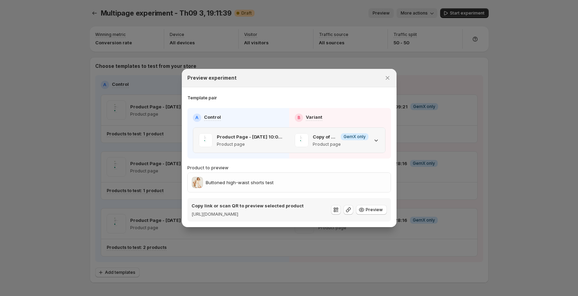
click at [328, 128] on div "Copy of Product Page - [DATE] 15:28:16 Info GemX only Product page" at bounding box center [337, 140] width 96 height 25
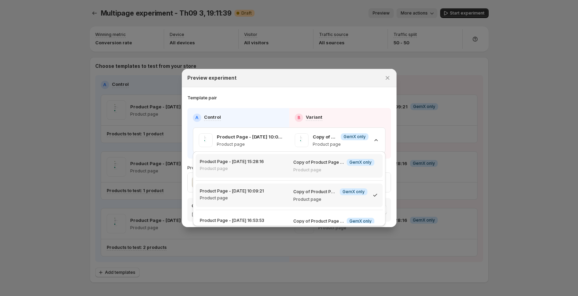
click at [273, 168] on div "Product Page - Aug 25, 15:28:16 Product page" at bounding box center [242, 165] width 85 height 12
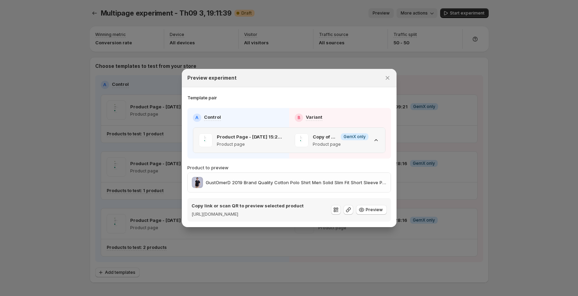
click at [323, 135] on p "Copy of Product Page - [DATE] 10:09:21" at bounding box center [325, 136] width 25 height 7
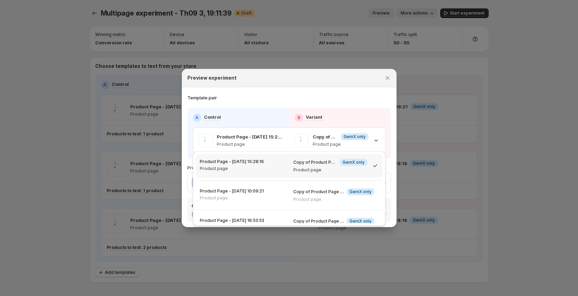
click at [354, 87] on section "Template pair A Control B Variant Product Page - Aug 25, 15:28:16 Product page …" at bounding box center [289, 157] width 215 height 140
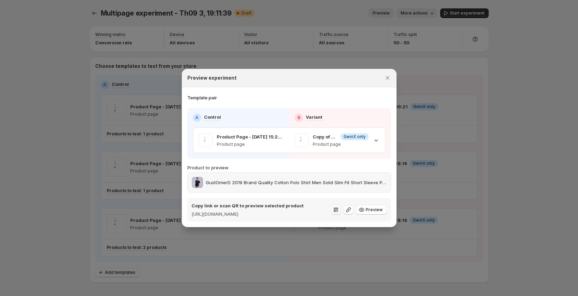
click at [315, 179] on p "GustOmerD 2019 Brand Quality Cotton Polo Shirt Men Solid Slim Fit Short Sleeve …" at bounding box center [296, 182] width 181 height 7
click at [354, 142] on p "Product page" at bounding box center [341, 145] width 56 height 6
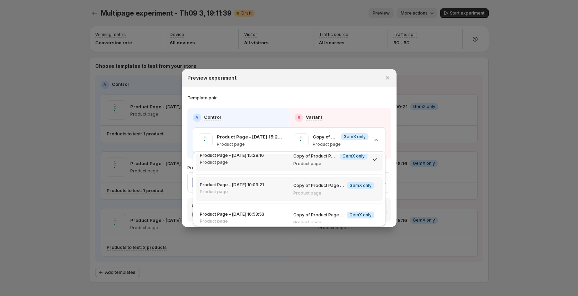
scroll to position [13, 0]
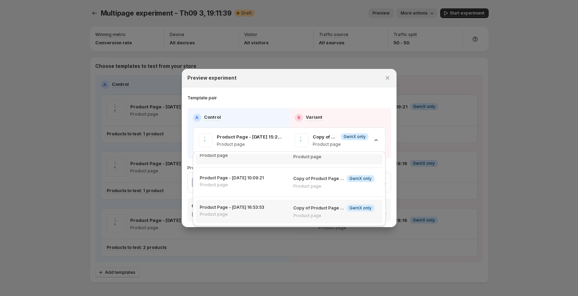
click at [321, 208] on p "Copy of Product Page - [DATE] 15:28:16" at bounding box center [318, 208] width 51 height 6
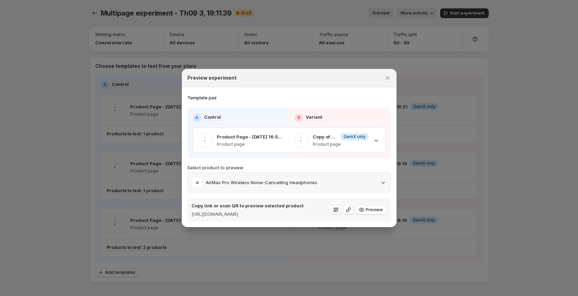
click at [365, 173] on div "AirMax Pro Wireless Noise-Cancelling Headphones" at bounding box center [289, 182] width 203 height 19
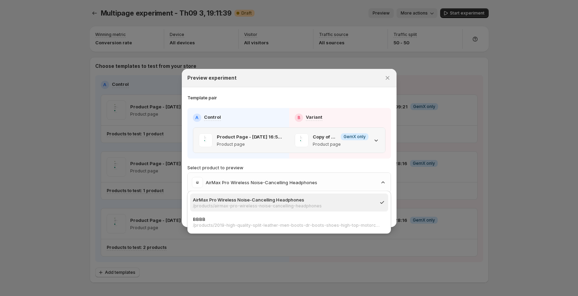
click at [376, 137] on icon ":r9s:" at bounding box center [376, 140] width 7 height 7
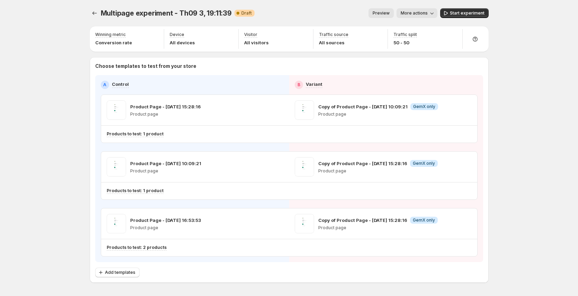
click at [385, 13] on span "Preview" at bounding box center [381, 13] width 17 height 6
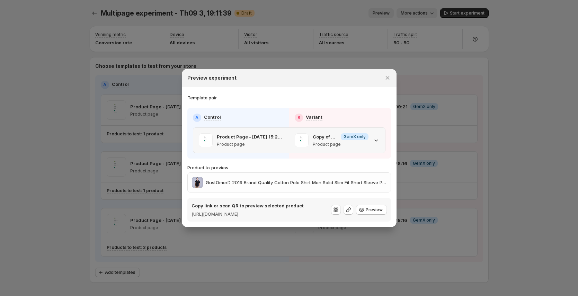
click at [295, 139] on span ":r1u:" at bounding box center [302, 140] width 14 height 14
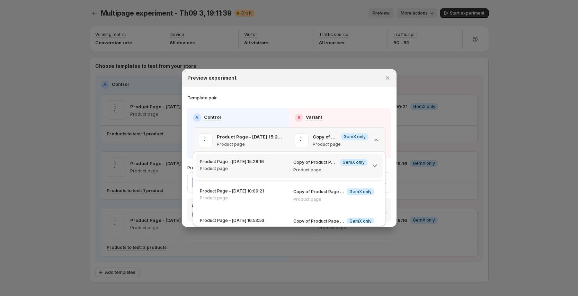
click at [374, 139] on icon ":r1u:" at bounding box center [375, 140] width 3 height 2
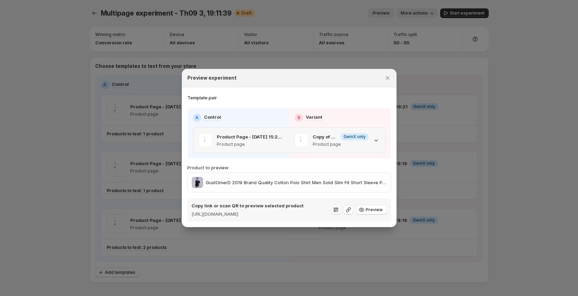
click at [375, 140] on icon ":r1u:" at bounding box center [375, 141] width 3 height 2
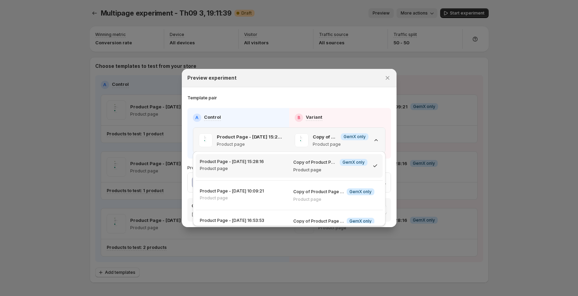
click at [375, 137] on icon ":r1u:" at bounding box center [376, 140] width 7 height 7
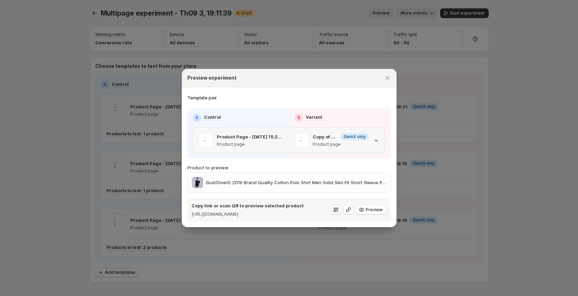
click at [375, 137] on icon ":r1u:" at bounding box center [376, 140] width 7 height 7
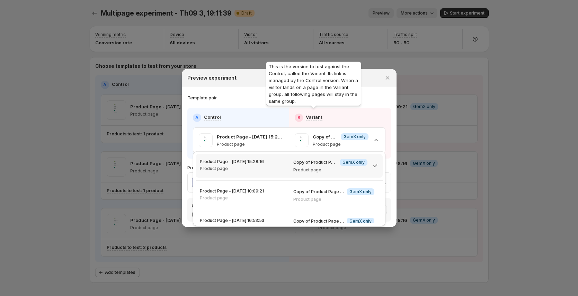
click at [339, 106] on div "This is the version to test against the Control, called the Variant. Its link i…" at bounding box center [314, 85] width 98 height 50
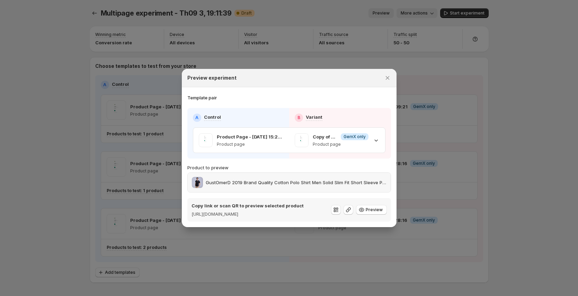
click at [381, 181] on p "GustOmerD 2019 Brand Quality Cotton Polo Shirt Men Solid Slim Fit Short Sleeve …" at bounding box center [296, 182] width 181 height 7
click at [382, 136] on div "Copy of Product Page - [DATE] 10:09:21 Info GemX only Product page" at bounding box center [337, 140] width 96 height 25
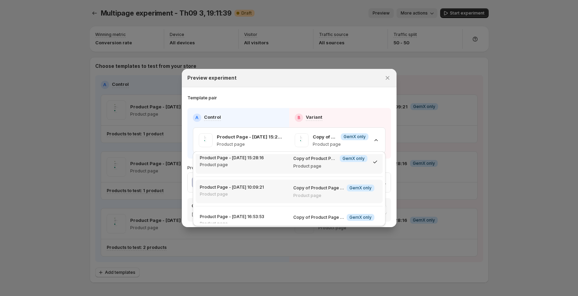
scroll to position [13, 0]
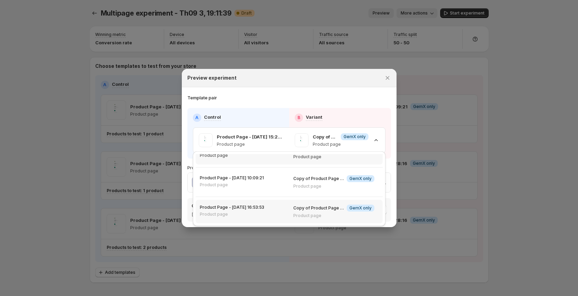
click at [315, 216] on p "Product page" at bounding box center [333, 216] width 81 height 6
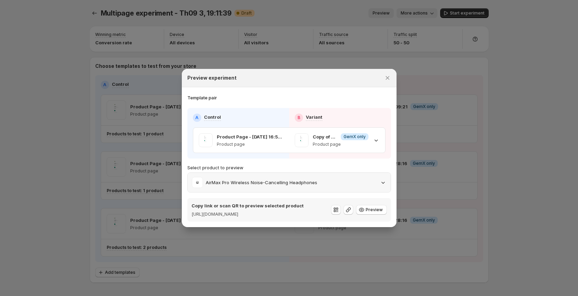
click at [377, 181] on div "AirMax Pro Wireless Noise-Cancelling Headphones" at bounding box center [289, 182] width 195 height 11
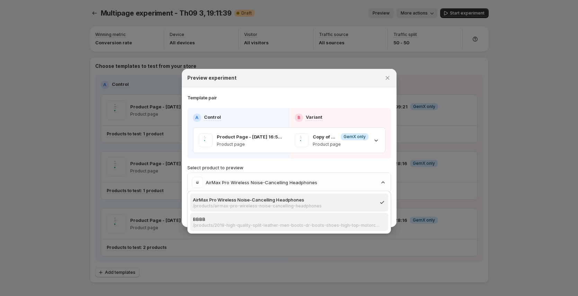
click at [321, 225] on p "/products/2019-high-quality-split-leather-men-boots-dr-boots-shoes-high-top-mot…" at bounding box center [287, 226] width 188 height 6
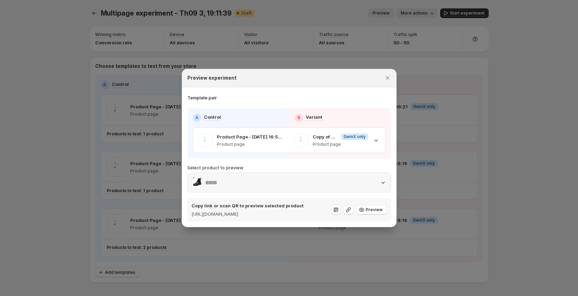
click at [319, 178] on div "BBBB" at bounding box center [289, 182] width 195 height 11
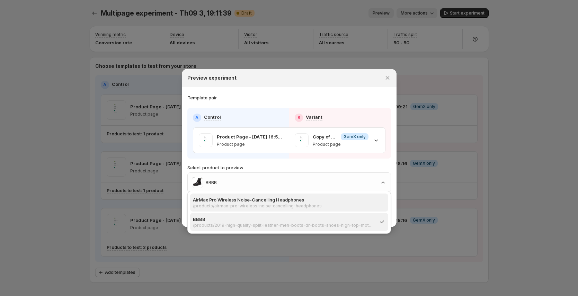
click at [345, 196] on p "AirMax Pro Wireless Noise-Cancelling Headphones" at bounding box center [287, 199] width 188 height 7
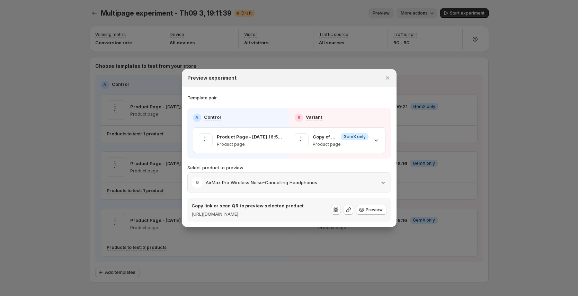
click at [347, 179] on div "AirMax Pro Wireless Noise-Cancelling Headphones" at bounding box center [289, 182] width 195 height 11
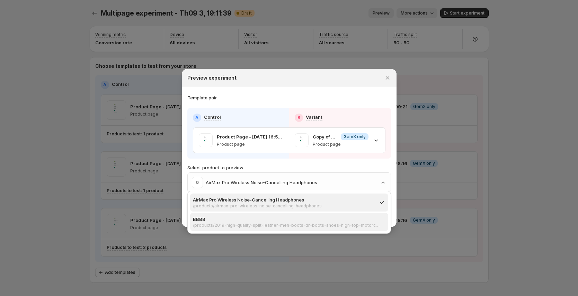
click at [345, 222] on p "BBBB" at bounding box center [287, 219] width 188 height 7
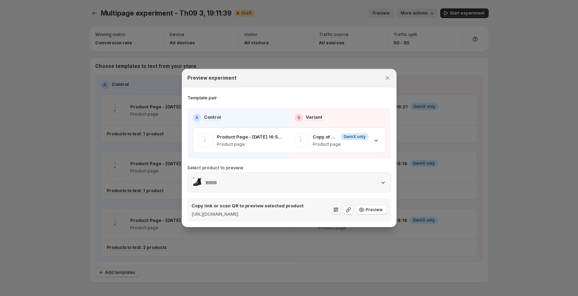
click at [334, 182] on div "BBBB" at bounding box center [289, 182] width 195 height 11
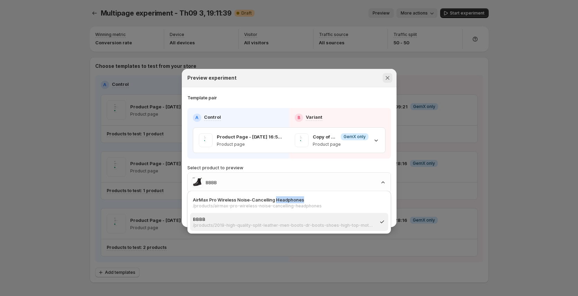
click at [389, 74] on icon "Close" at bounding box center [387, 77] width 7 height 7
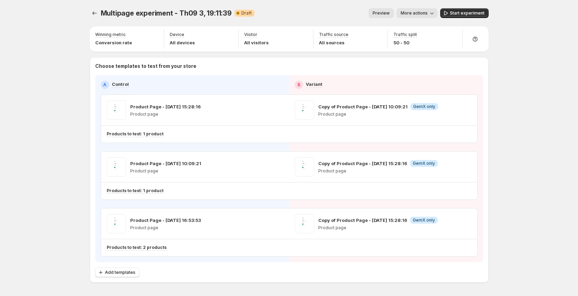
click at [388, 13] on span "Preview" at bounding box center [381, 13] width 17 height 6
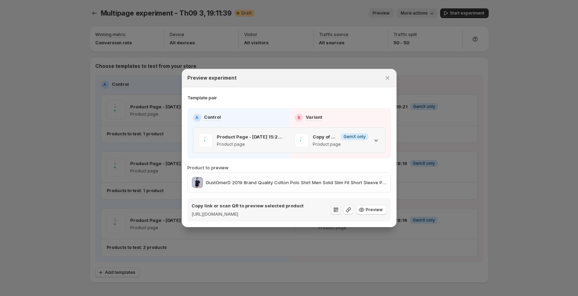
click at [380, 140] on div "Copy of Product Page - [DATE] 10:09:21 Info GemX only Product page" at bounding box center [337, 140] width 96 height 25
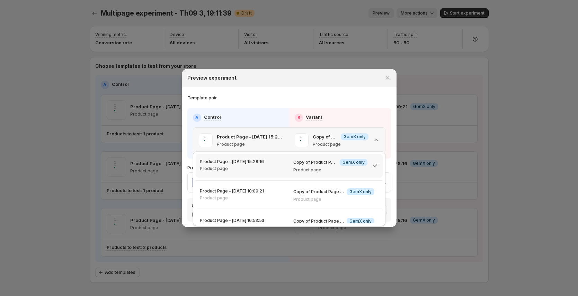
click at [380, 139] on div "Copy of Product Page - [DATE] 10:09:21 Info GemX only Product page" at bounding box center [337, 140] width 96 height 25
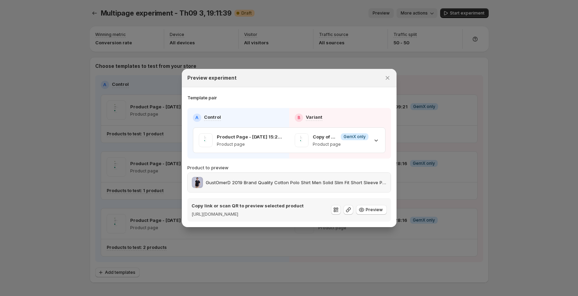
click at [376, 139] on icon ":r4a:" at bounding box center [376, 140] width 7 height 7
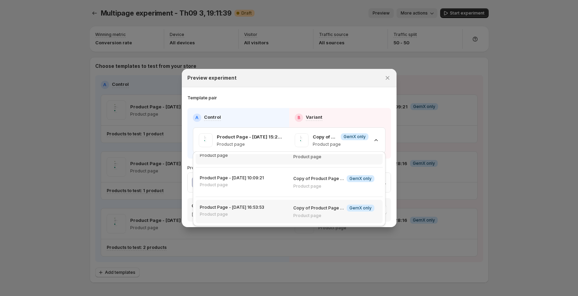
click at [367, 216] on p "Product page" at bounding box center [333, 216] width 81 height 6
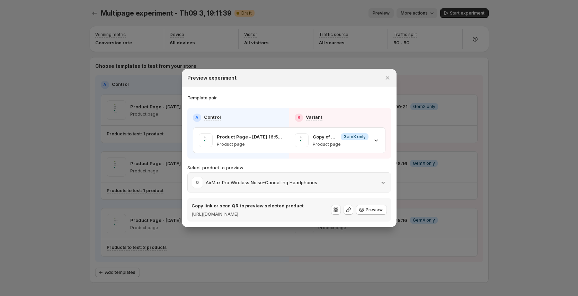
click at [376, 182] on div "AirMax Pro Wireless Noise-Cancelling Headphones" at bounding box center [289, 182] width 195 height 11
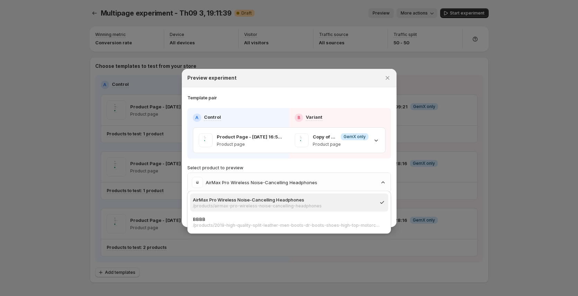
click at [342, 215] on div "BBBB /products/2019-high-quality-split-leather-men-boots-dr-boots-shoes-high-to…" at bounding box center [289, 222] width 198 height 18
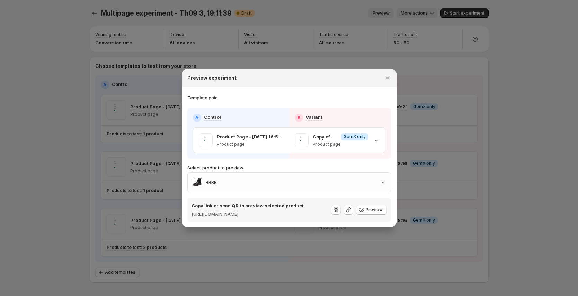
click at [374, 127] on div "Product Page - [DATE] 16:53:53 Product page Copy of Product Page - [DATE] 15:28…" at bounding box center [289, 140] width 193 height 26
click at [380, 138] on div "Copy of Product Page - [DATE] 15:28:16 Info GemX only Product page" at bounding box center [337, 140] width 96 height 25
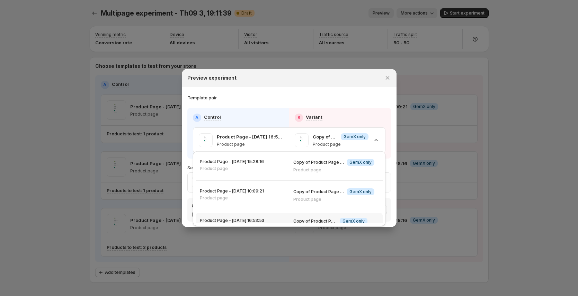
click at [341, 161] on div "Copy of Product Page - [DATE] 10:09:21 Info GemX only" at bounding box center [333, 162] width 81 height 7
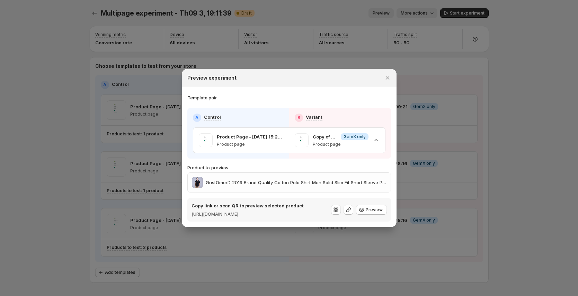
click at [360, 142] on p "Product page" at bounding box center [341, 145] width 56 height 6
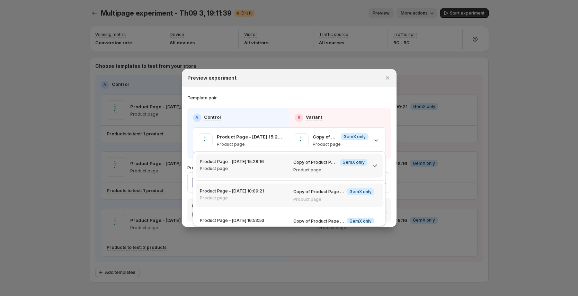
click at [323, 196] on div "Copy of Product Page - [DATE] 15:28:16 Info GemX only Product page" at bounding box center [333, 195] width 81 height 14
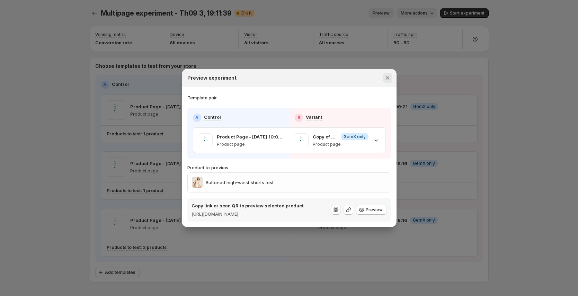
click at [388, 74] on icon "Close" at bounding box center [387, 77] width 7 height 7
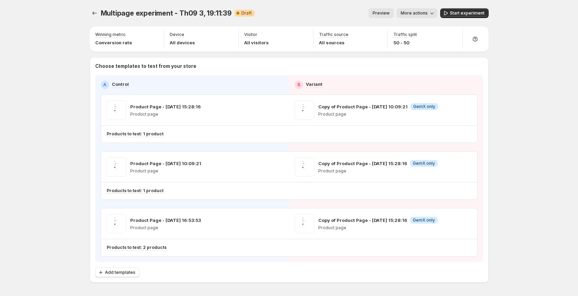
click at [423, 15] on span "More actions" at bounding box center [414, 13] width 27 height 6
click at [428, 50] on span "Copy live page link" at bounding box center [434, 51] width 41 height 6
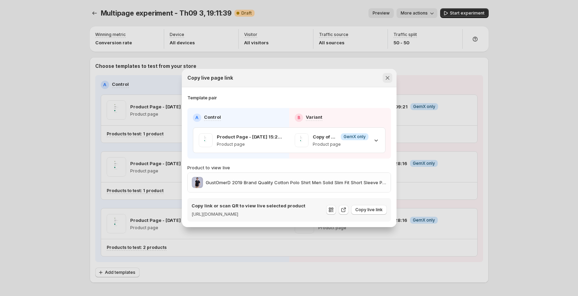
click at [386, 74] on icon "Close" at bounding box center [387, 77] width 7 height 7
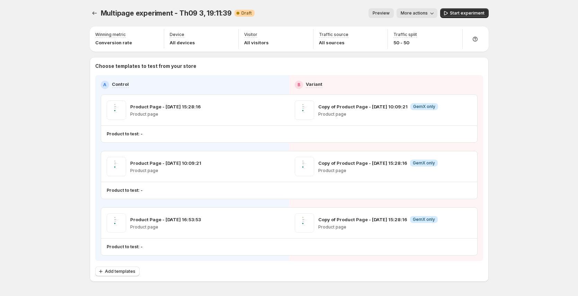
click at [387, 15] on span "Preview" at bounding box center [381, 13] width 17 height 6
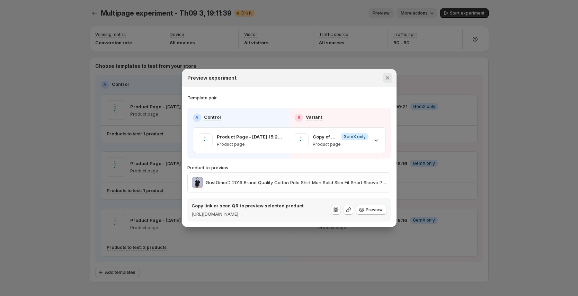
click at [389, 75] on icon "Close" at bounding box center [387, 77] width 7 height 7
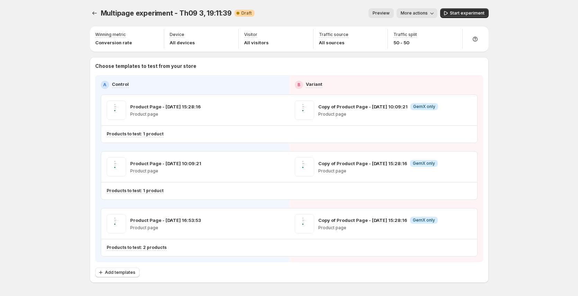
click at [387, 17] on button "Preview" at bounding box center [380, 13] width 25 height 10
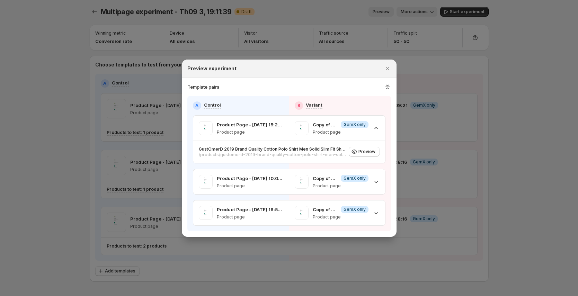
scroll to position [3, 0]
click at [378, 212] on icon ":r1u:" at bounding box center [376, 212] width 7 height 7
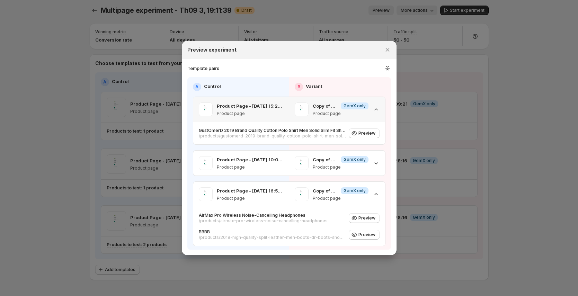
click at [374, 112] on icon ":r1u:" at bounding box center [376, 109] width 7 height 7
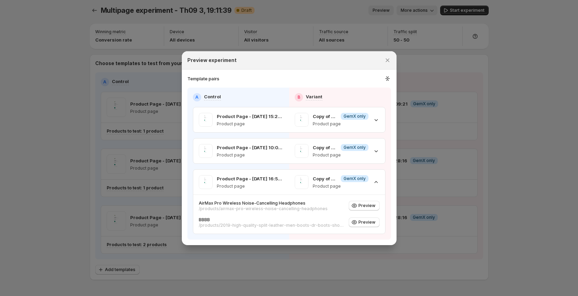
click at [468, 49] on div at bounding box center [289, 148] width 578 height 296
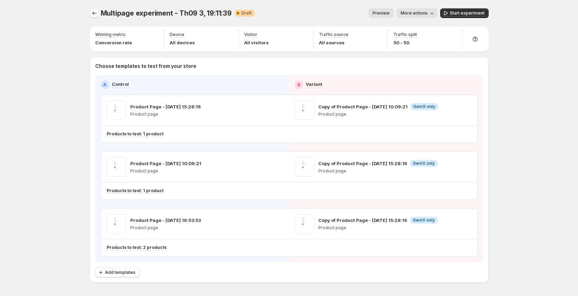
click at [97, 11] on icon "Experiments" at bounding box center [94, 13] width 7 height 7
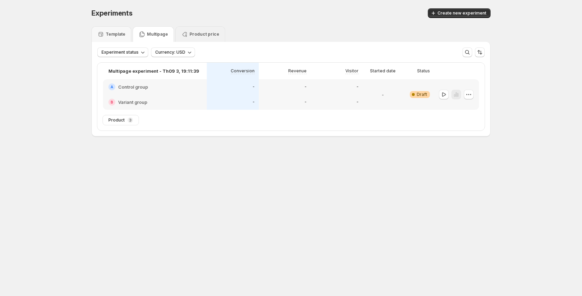
click at [197, 32] on p "Product price" at bounding box center [204, 35] width 30 height 6
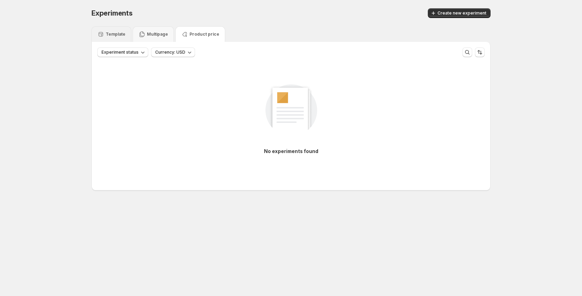
click at [101, 32] on icon at bounding box center [100, 34] width 7 height 7
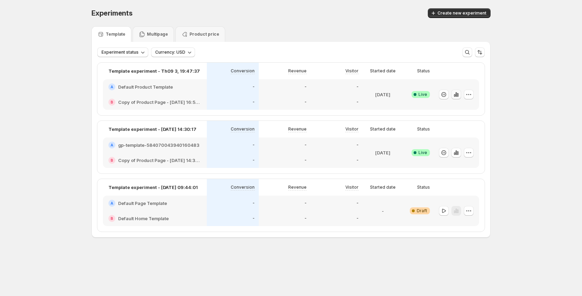
click at [457, 94] on icon "button" at bounding box center [457, 95] width 1 height 4
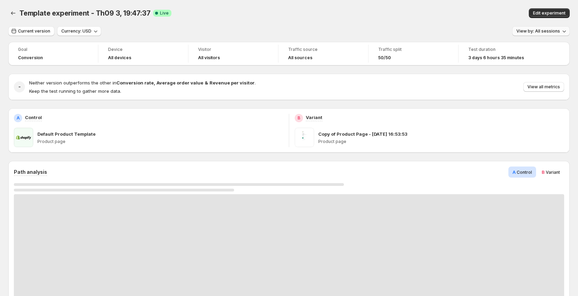
click at [557, 32] on span "View by: All sessions" at bounding box center [538, 31] width 44 height 6
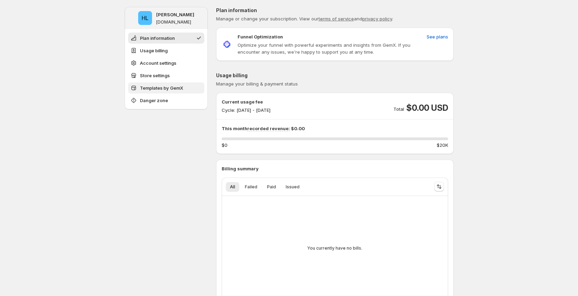
click at [179, 88] on span "Templates by GemX" at bounding box center [161, 87] width 43 height 7
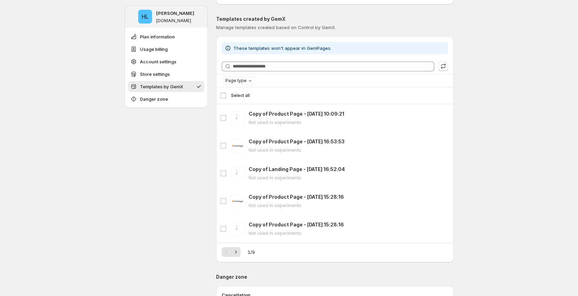
scroll to position [553, 0]
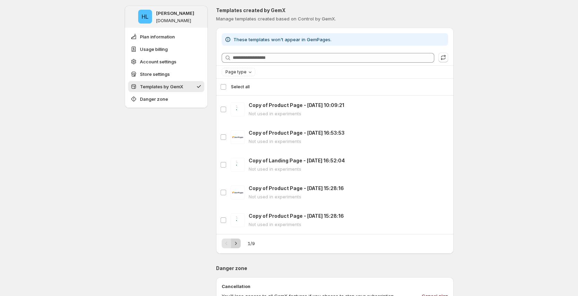
click at [235, 244] on icon "Next" at bounding box center [235, 243] width 7 height 7
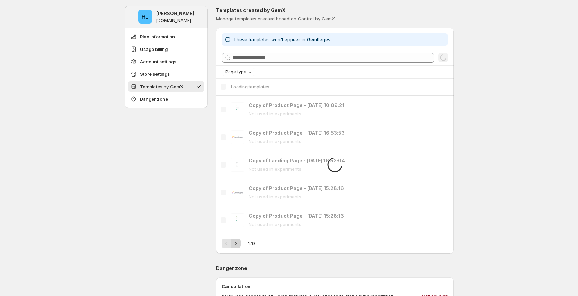
click at [235, 244] on div "Pagination" at bounding box center [236, 244] width 10 height 10
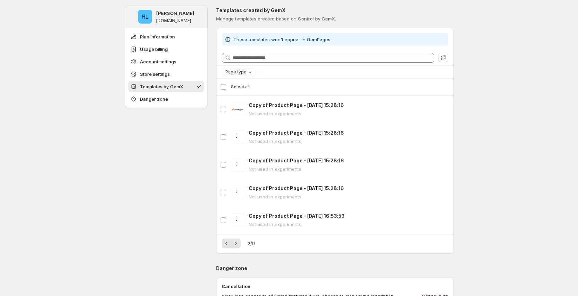
click at [235, 244] on icon "Next" at bounding box center [235, 243] width 7 height 7
click at [236, 244] on icon "Next" at bounding box center [235, 243] width 7 height 7
click at [237, 244] on icon "Next" at bounding box center [235, 243] width 7 height 7
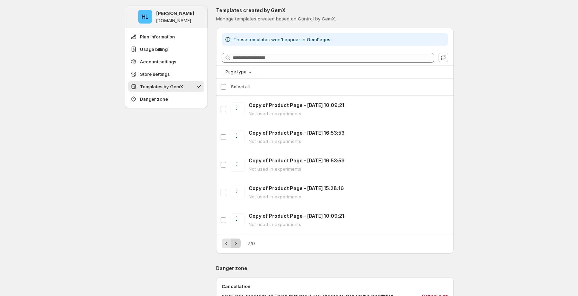
click at [238, 244] on icon "Next" at bounding box center [235, 243] width 7 height 7
click at [239, 243] on icon "Next" at bounding box center [235, 243] width 7 height 7
click at [229, 244] on icon "Previous" at bounding box center [226, 243] width 7 height 7
